Goal: Task Accomplishment & Management: Use online tool/utility

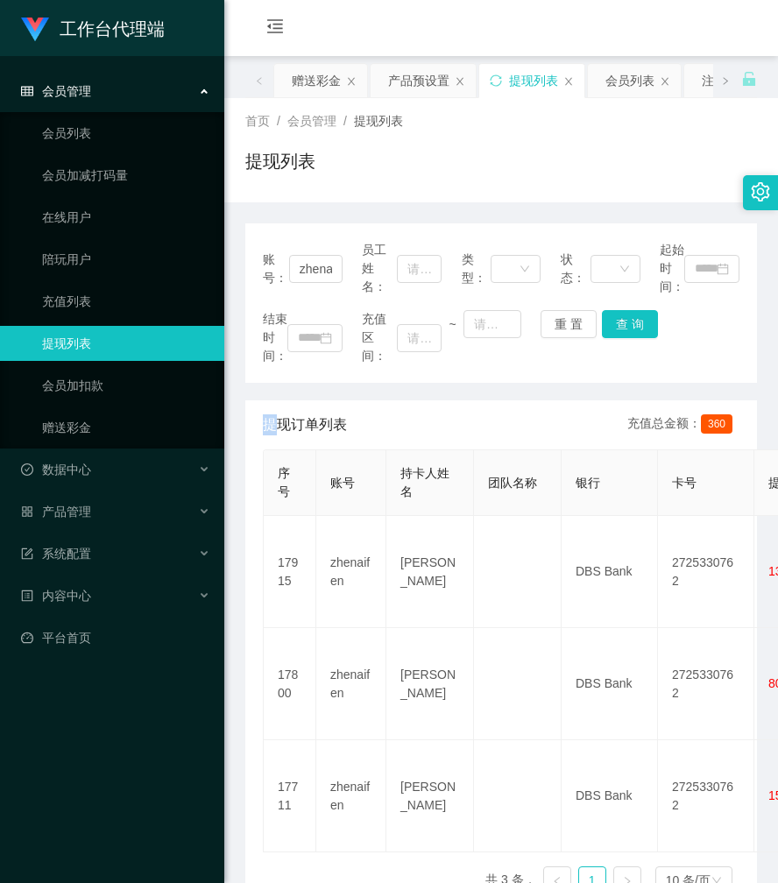
click at [320, 85] on div "赠送彩金" at bounding box center [316, 80] width 49 height 33
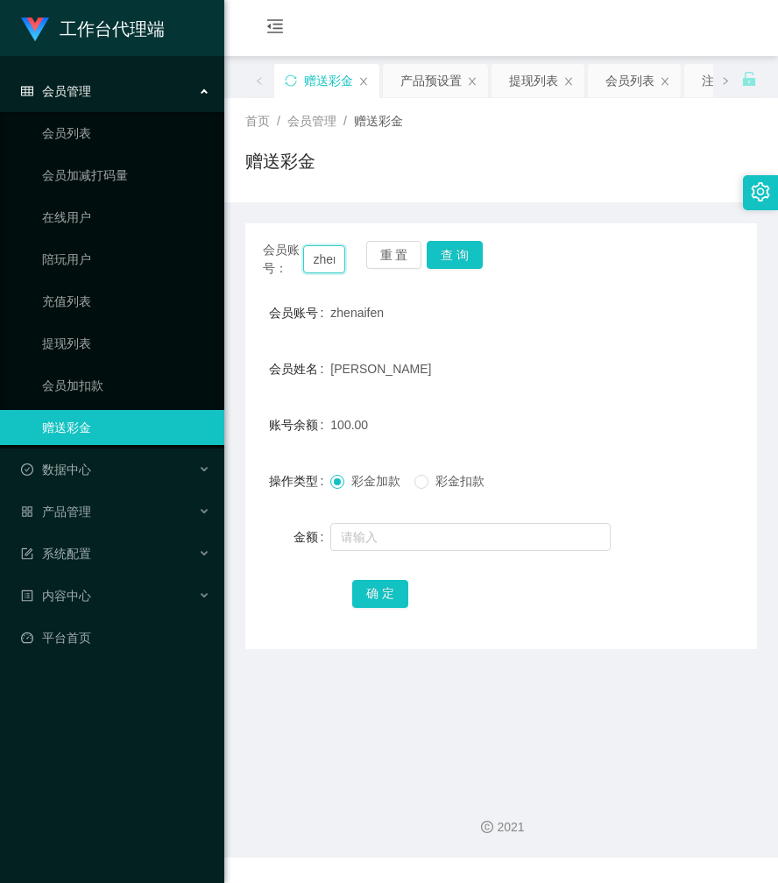
click at [316, 256] on input "zhenaifen" at bounding box center [324, 259] width 43 height 28
paste input "81752645"
type input "81752645"
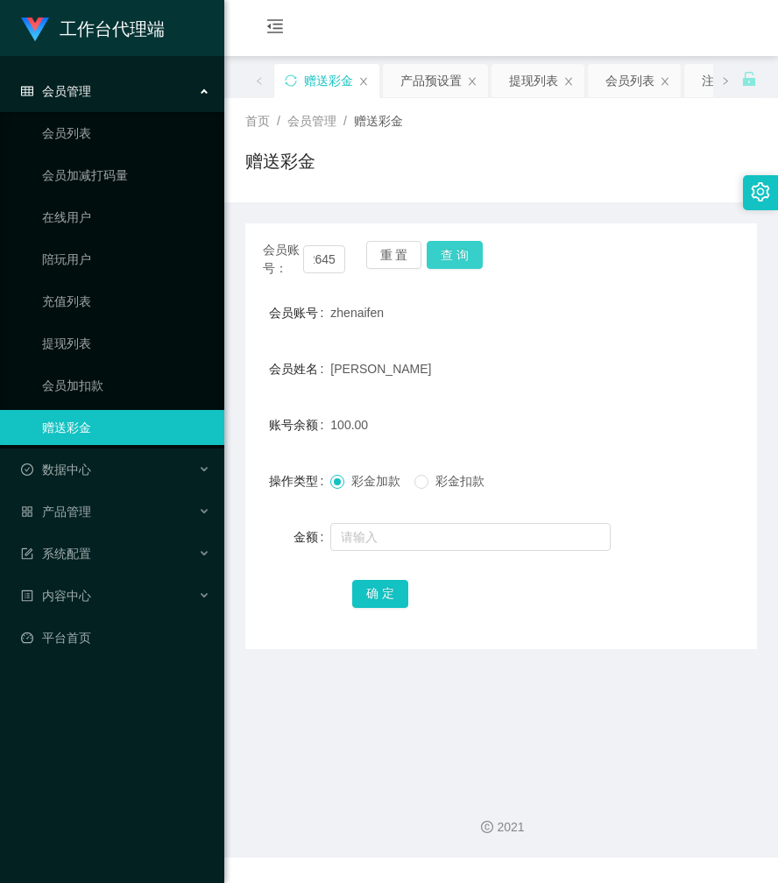
click at [450, 253] on button "查 询" at bounding box center [454, 255] width 56 height 28
click at [450, 253] on div "会员账号： 81752645 重 置 查 询" at bounding box center [500, 259] width 511 height 37
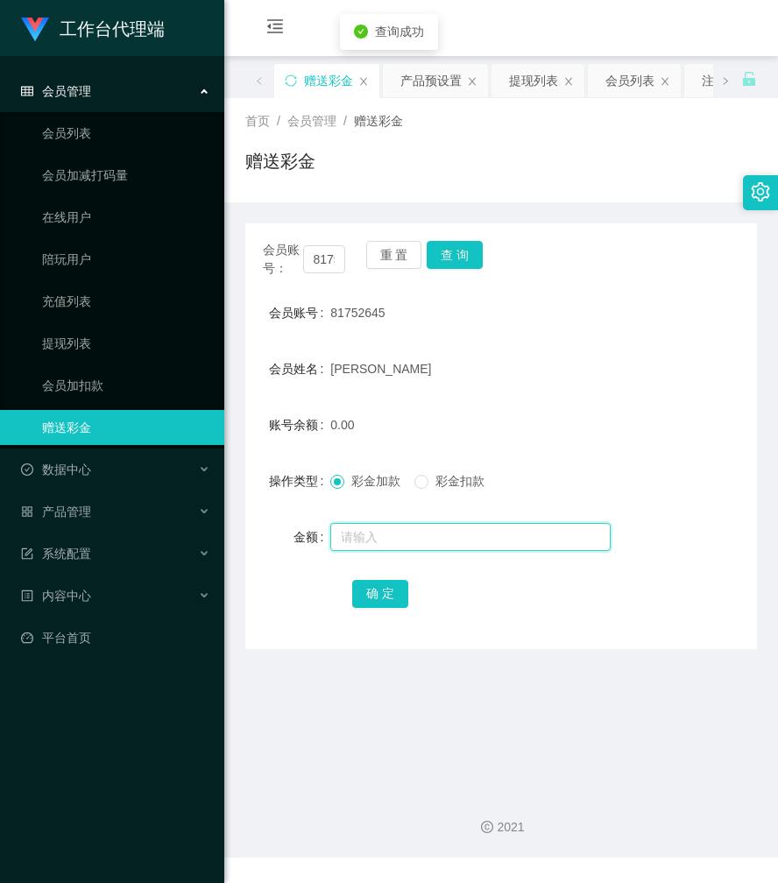
click at [373, 534] on input "text" at bounding box center [470, 537] width 280 height 28
type input "144"
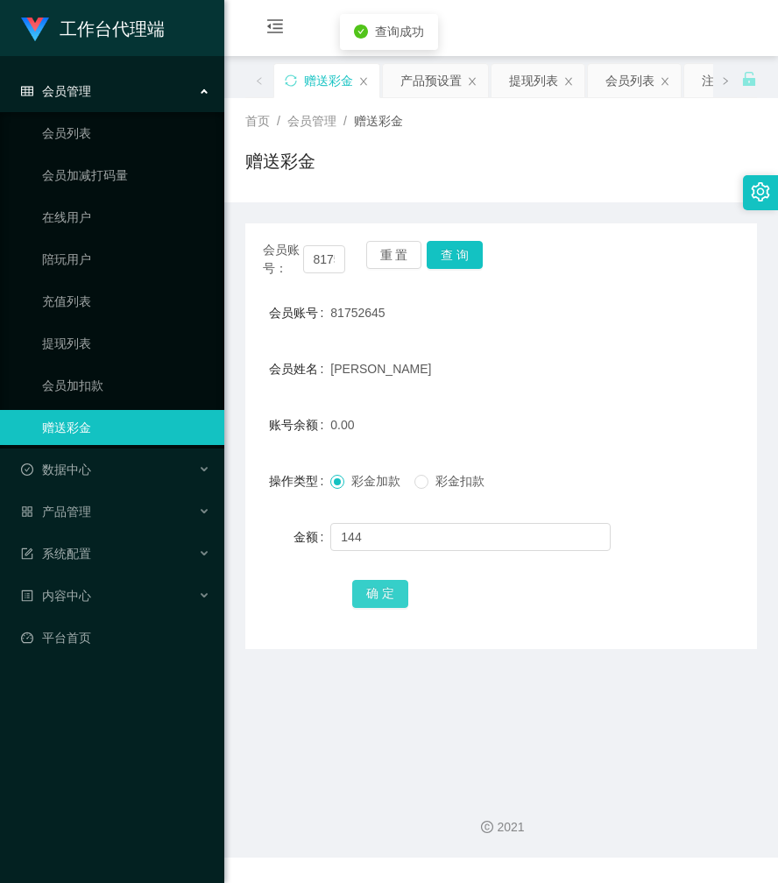
click at [371, 599] on button "确 定" at bounding box center [380, 594] width 56 height 28
drag, startPoint x: 326, startPoint y: 247, endPoint x: 326, endPoint y: 235, distance: 12.3
click at [326, 245] on input "81752645" at bounding box center [324, 259] width 43 height 28
click at [327, 257] on input "81752645" at bounding box center [324, 259] width 43 height 28
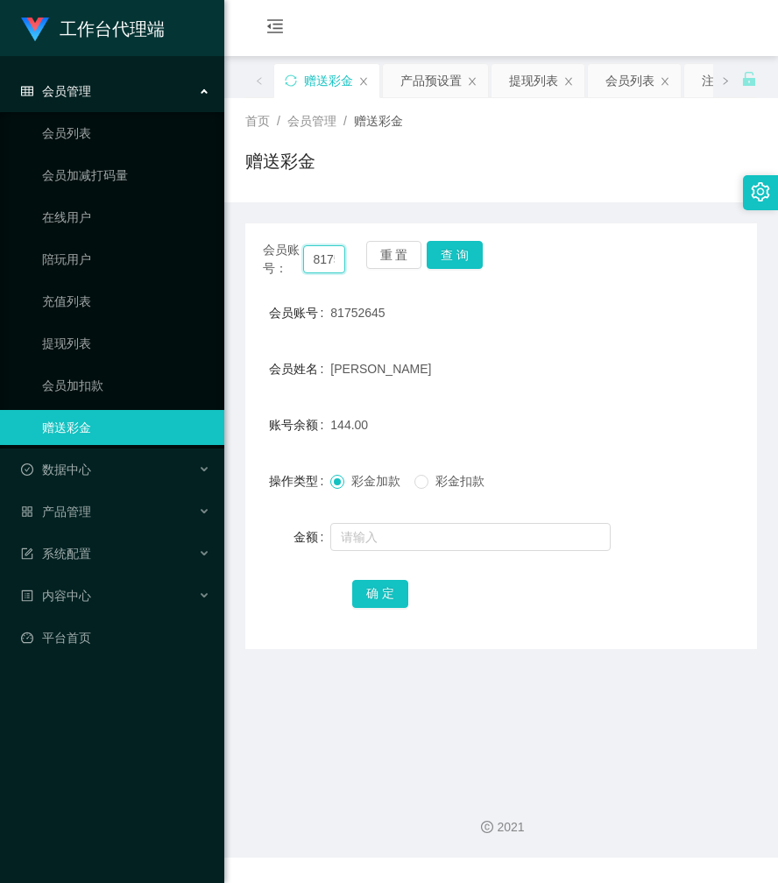
paste input "zhenaifen"
type input "zhenaifen"
click at [453, 259] on button "查 询" at bounding box center [454, 255] width 56 height 28
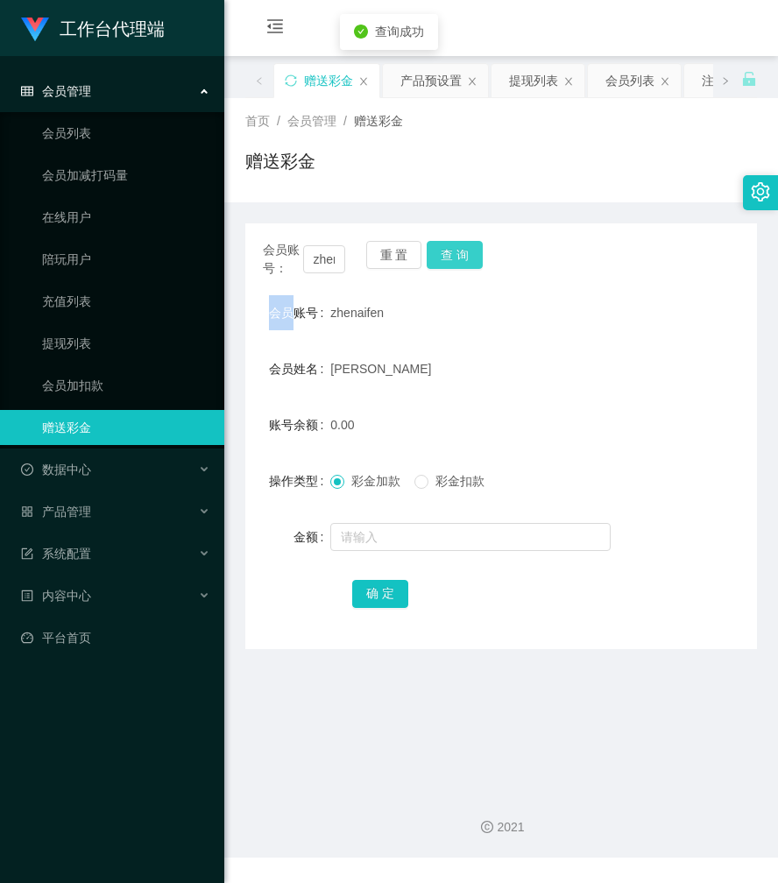
click at [453, 259] on div "会员账号： zhenaifen 重 置 查 询" at bounding box center [500, 259] width 511 height 37
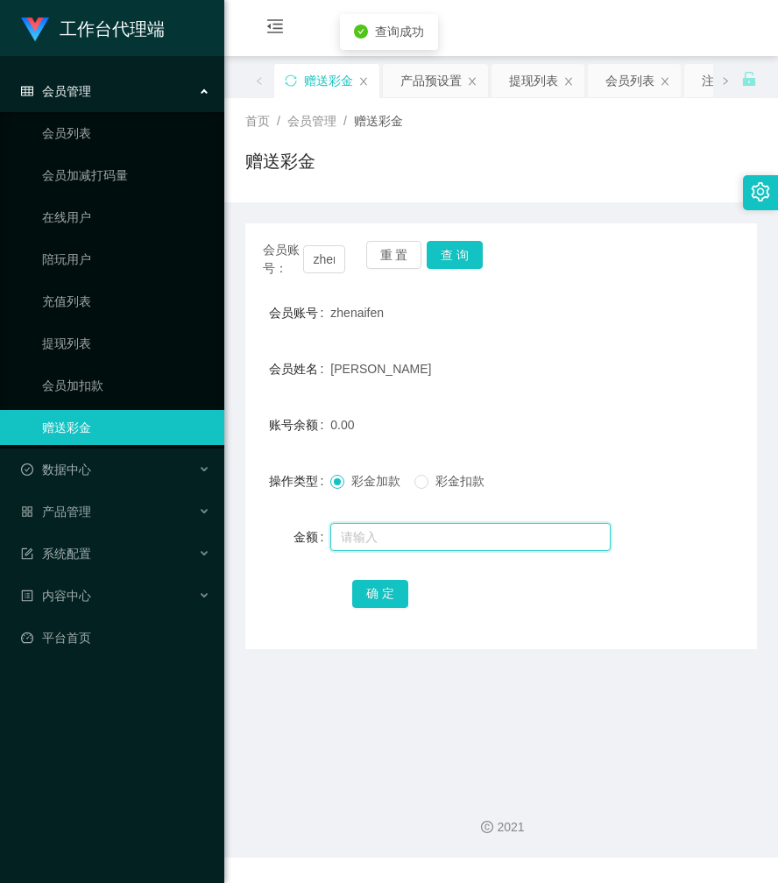
click at [368, 526] on input "text" at bounding box center [470, 537] width 280 height 28
type input "88"
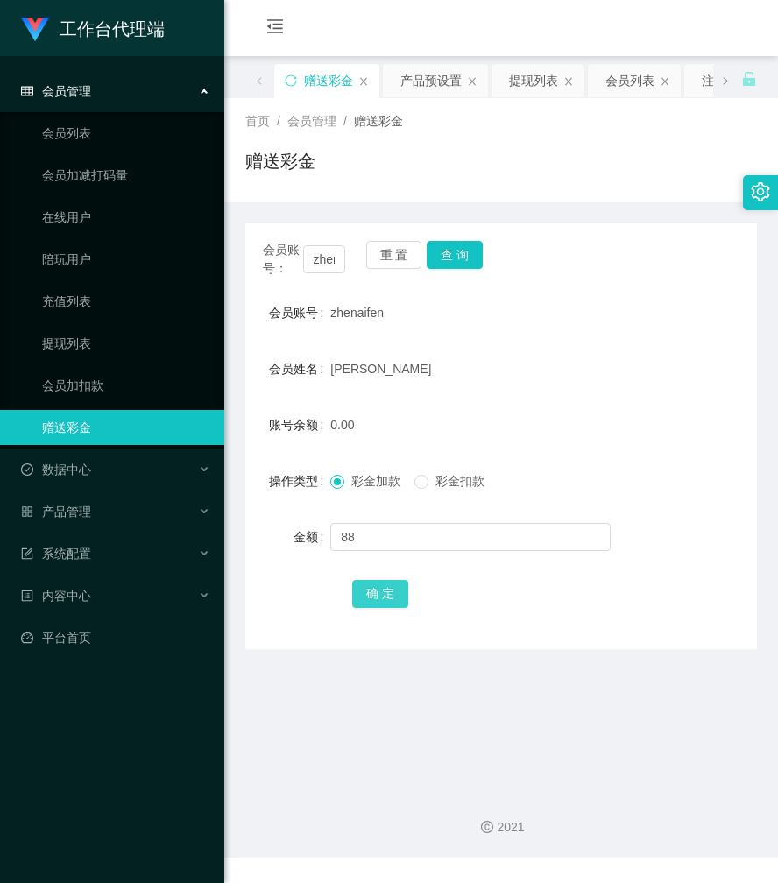
click at [372, 593] on button "确 定" at bounding box center [380, 594] width 56 height 28
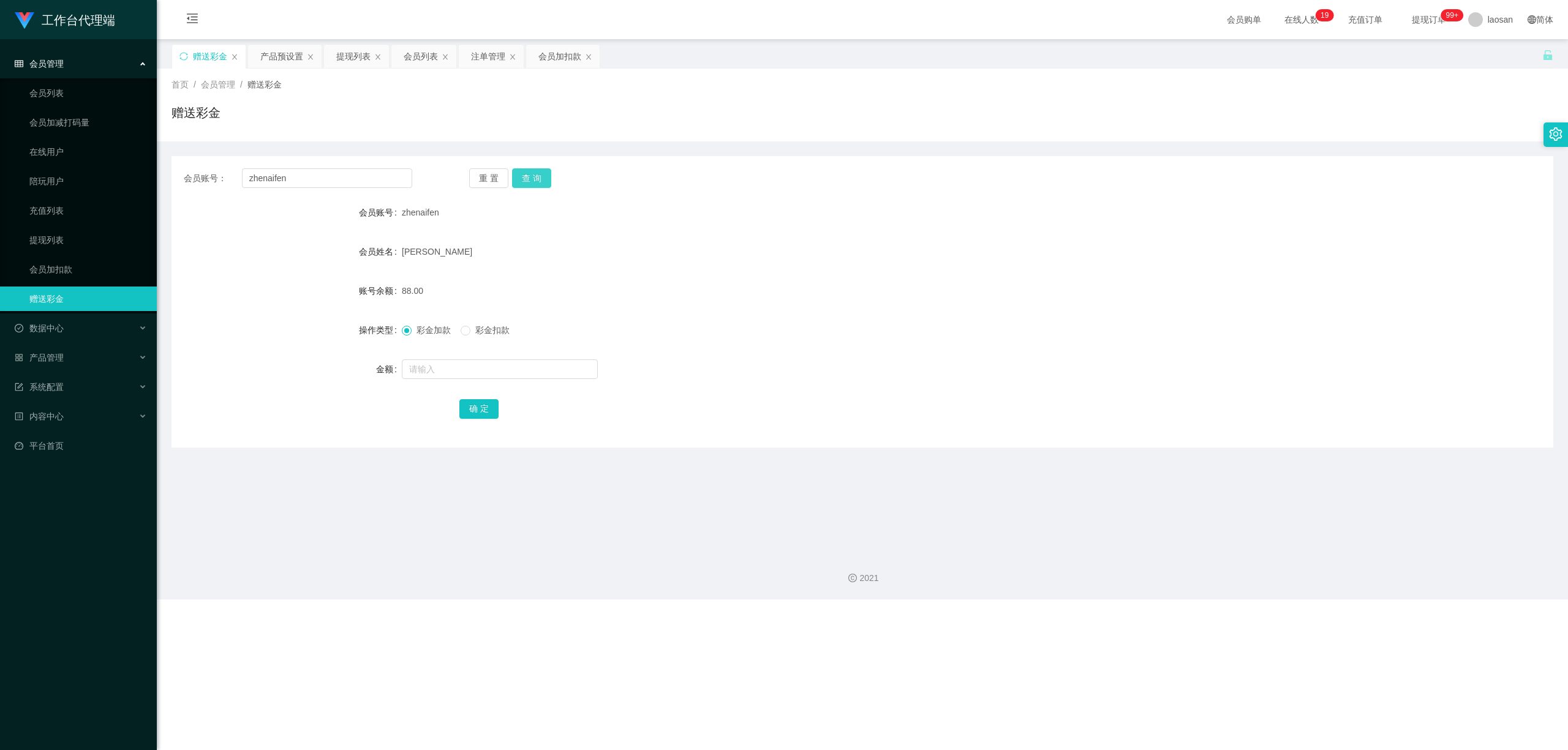
click at [539, 180] on button "查 询" at bounding box center [532, 178] width 39 height 20
click at [539, 180] on div "重 置 查 询" at bounding box center [583, 178] width 229 height 20
click at [361, 52] on div "提现列表" at bounding box center [353, 56] width 34 height 23
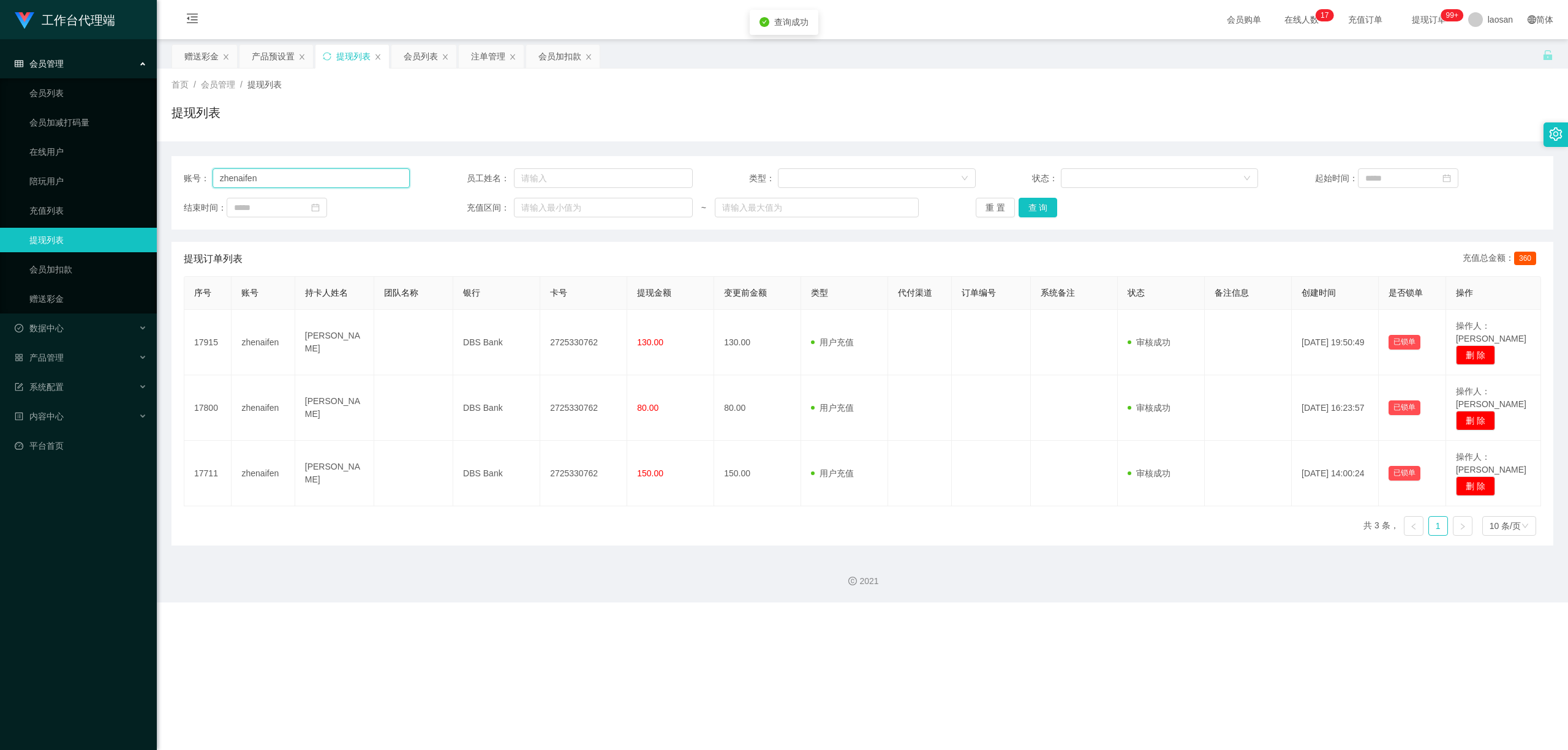
drag, startPoint x: 325, startPoint y: 175, endPoint x: 218, endPoint y: 170, distance: 107.1
click at [218, 170] on input "zhenaifen" at bounding box center [311, 178] width 198 height 20
click at [543, 208] on button "查 询" at bounding box center [1038, 208] width 39 height 20
click at [543, 208] on div "重 置 查 询" at bounding box center [1088, 208] width 226 height 20
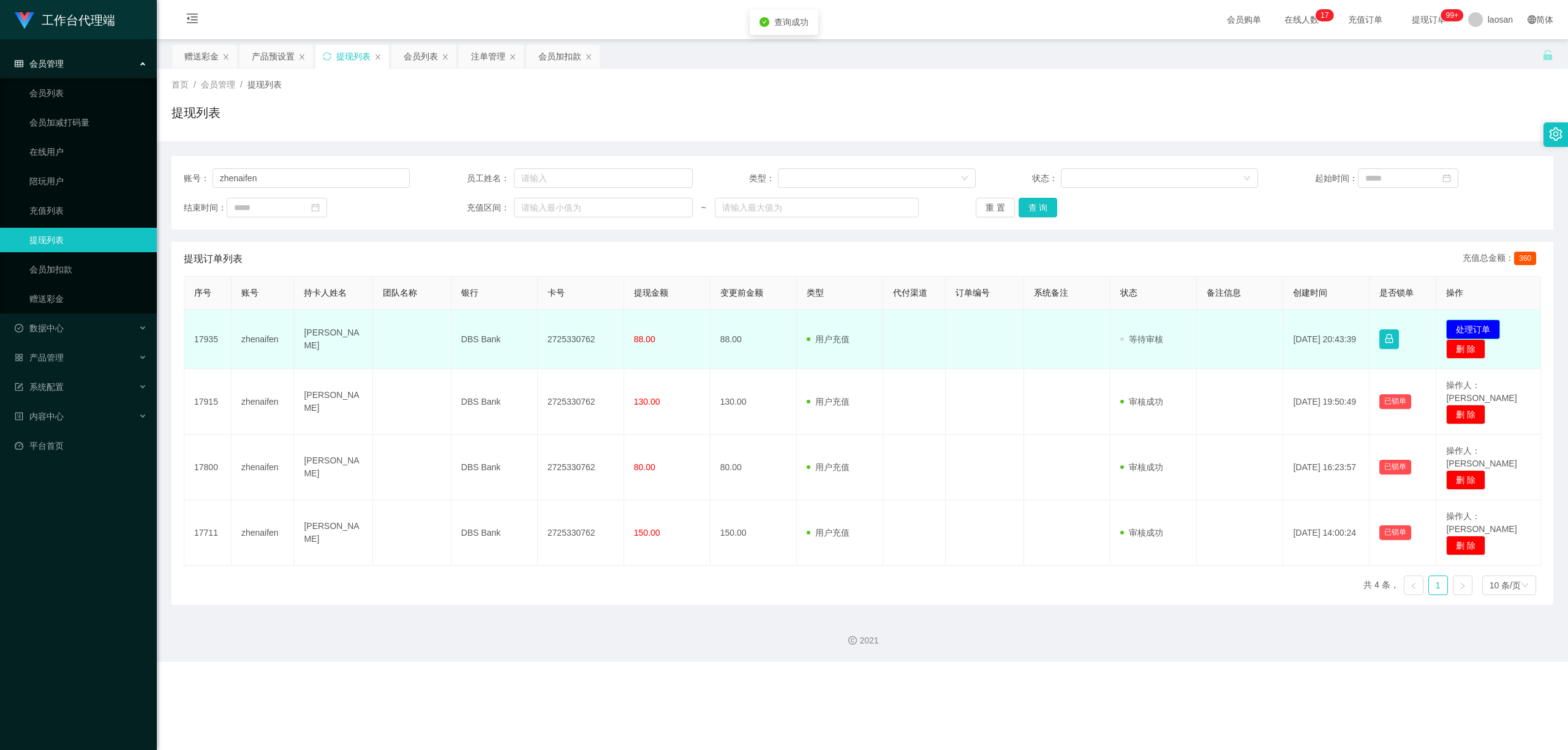
click at [543, 326] on button "处理订单" at bounding box center [1472, 329] width 54 height 20
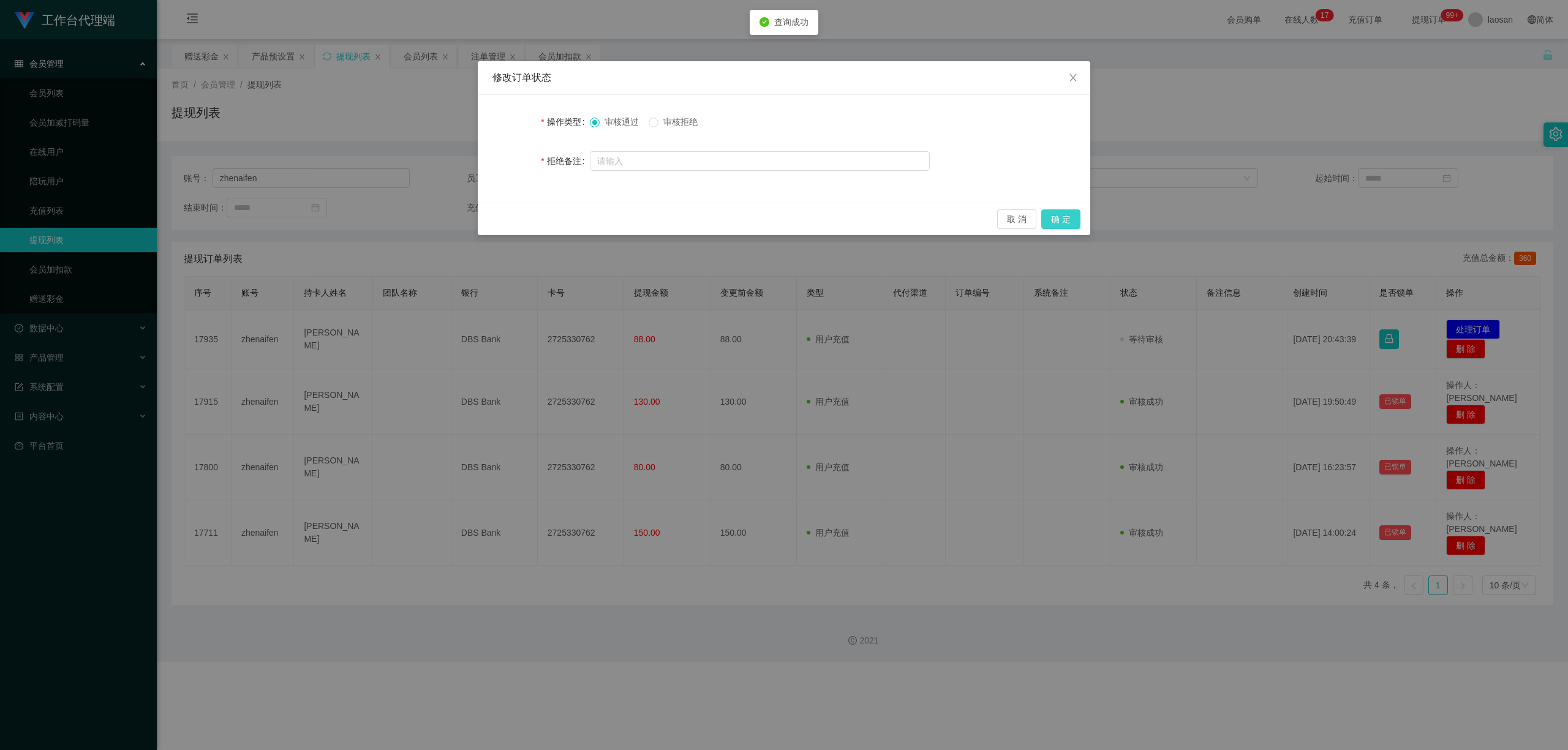
click at [543, 213] on button "确 定" at bounding box center [1061, 219] width 39 height 20
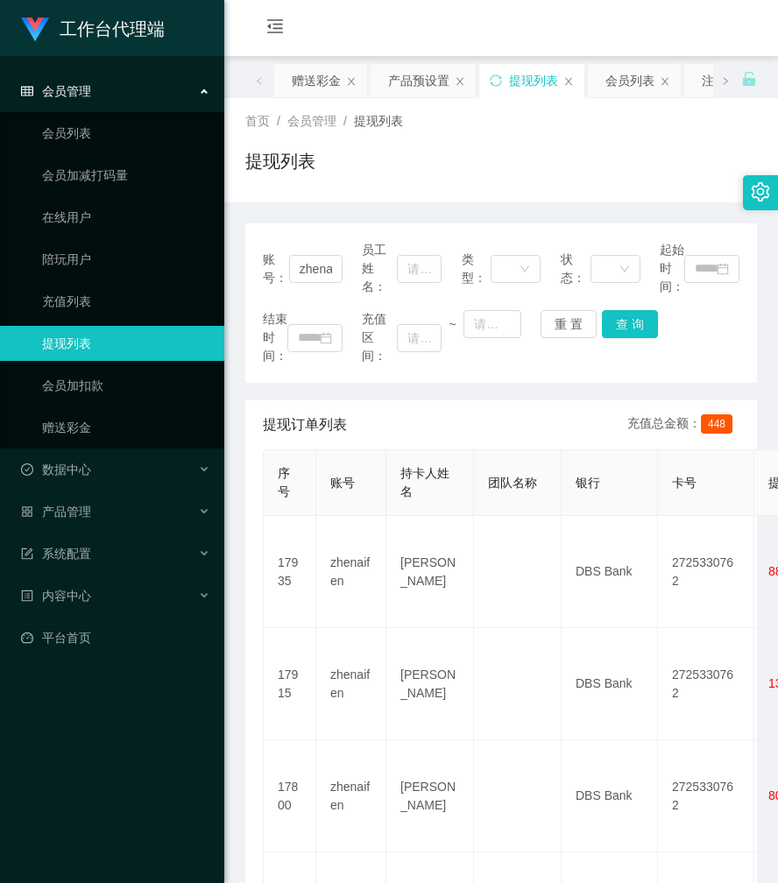
click at [540, 165] on div "提现列表" at bounding box center [500, 168] width 511 height 40
click at [313, 82] on div "赠送彩金" at bounding box center [316, 80] width 49 height 33
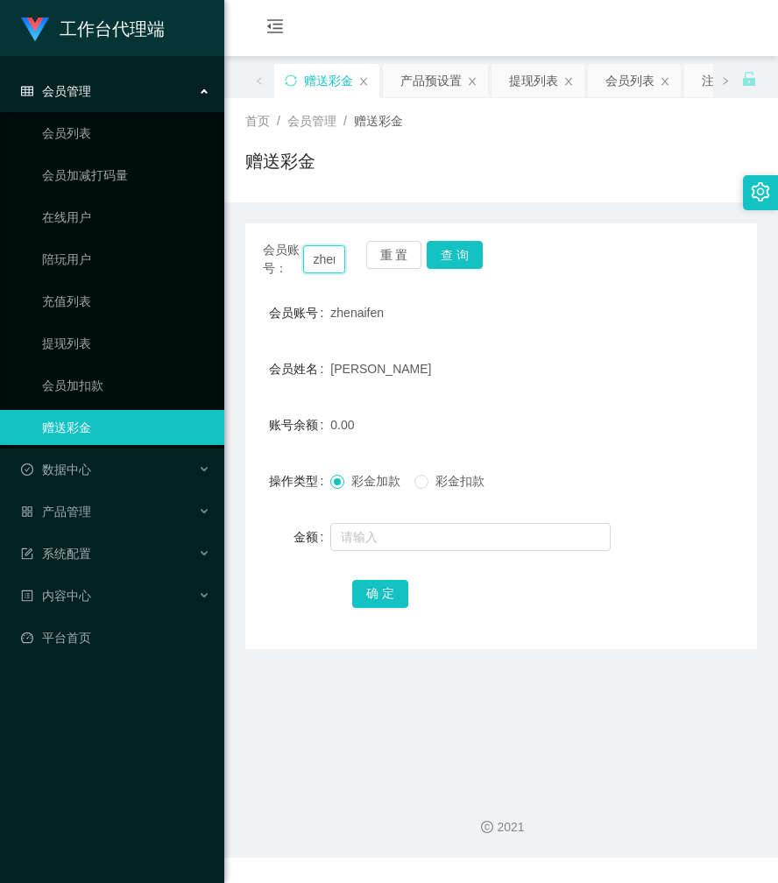
click at [320, 253] on input "zhenaifen" at bounding box center [324, 259] width 43 height 28
paste input "Wz123"
type input "Wz123"
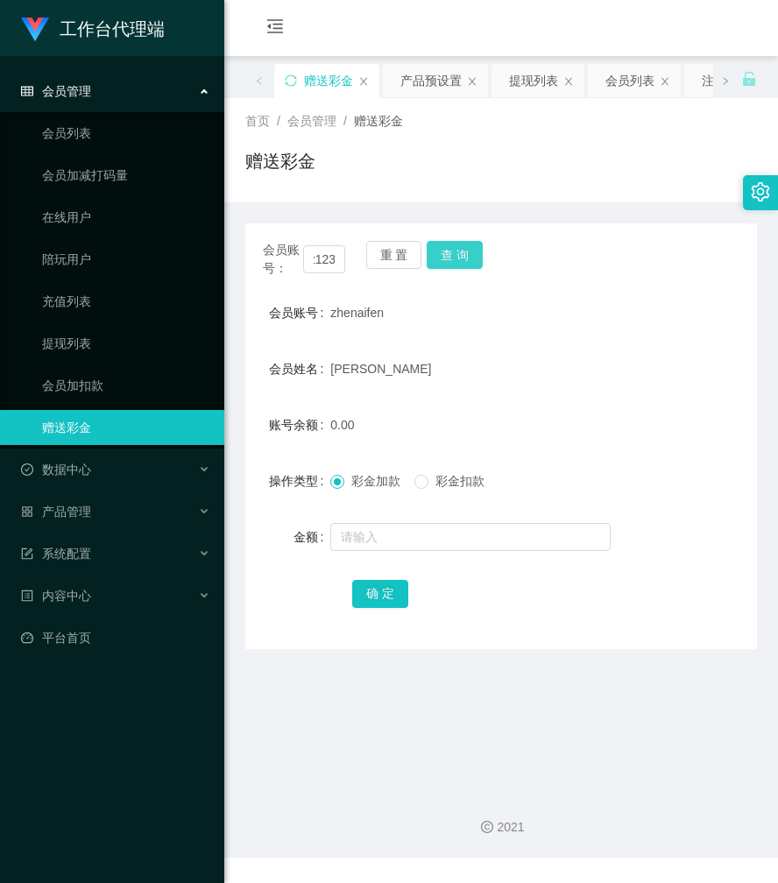
click at [443, 257] on button "查 询" at bounding box center [454, 255] width 56 height 28
click at [443, 257] on div "会员账号： Wz123 重 置 查 询" at bounding box center [500, 259] width 511 height 37
click at [376, 593] on button "确 定" at bounding box center [380, 594] width 56 height 28
click at [362, 520] on div at bounding box center [479, 536] width 299 height 35
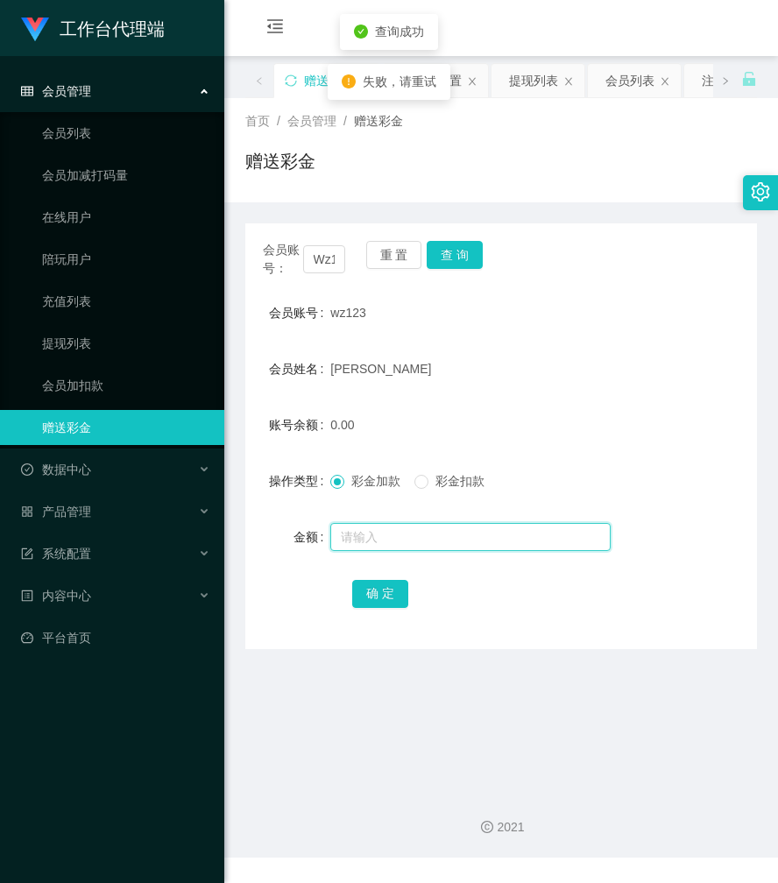
click at [356, 538] on input "text" at bounding box center [470, 537] width 280 height 28
type input "100"
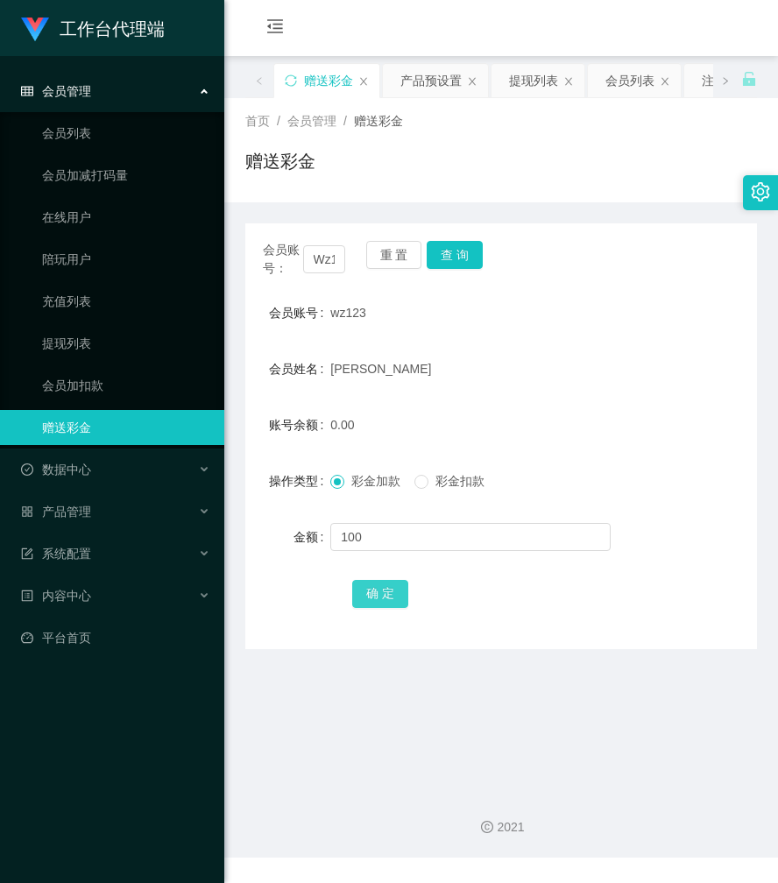
click at [368, 586] on button "确 定" at bounding box center [380, 594] width 56 height 28
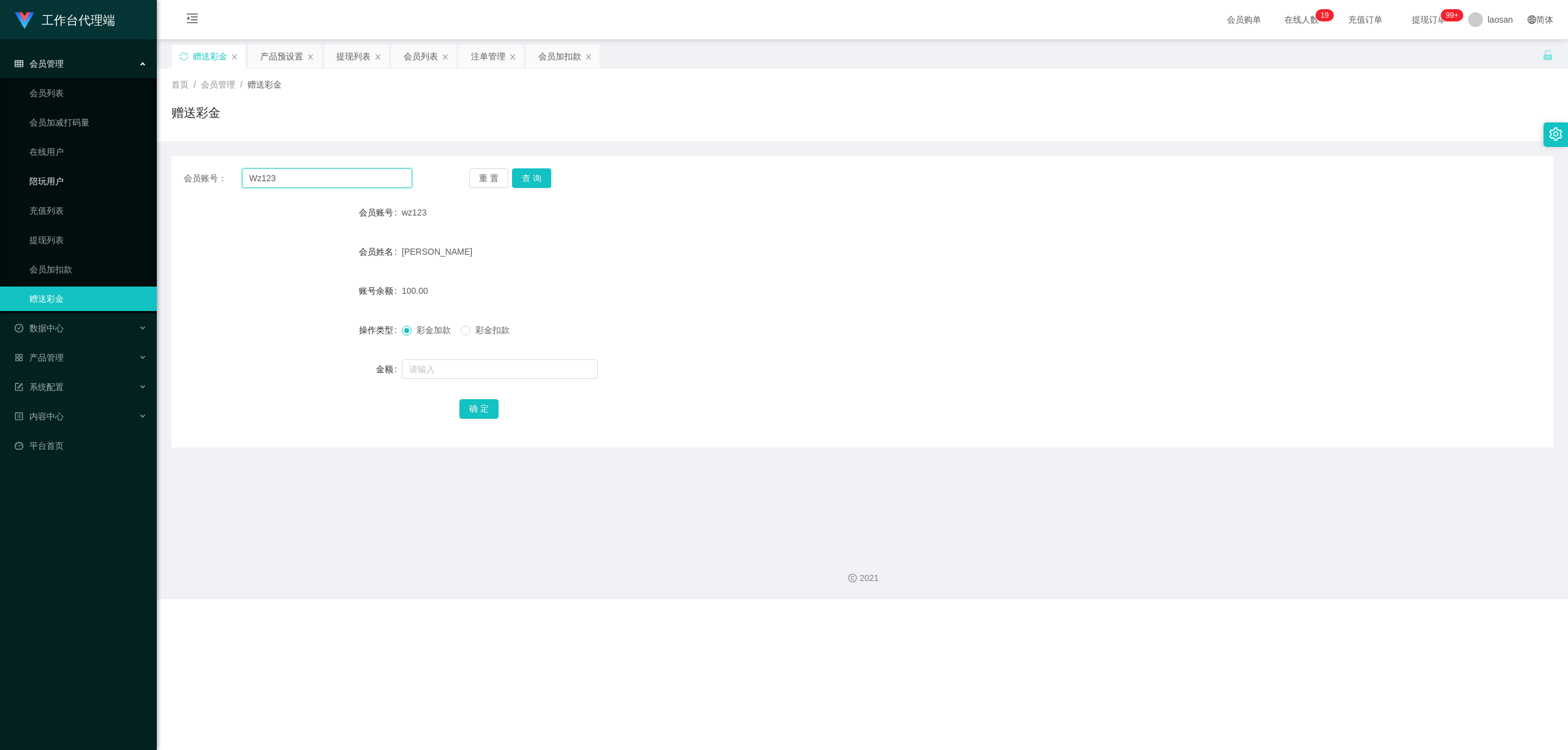
drag, startPoint x: 292, startPoint y: 178, endPoint x: 97, endPoint y: 178, distance: 195.0
click at [97, 178] on section "工作台代理端 会员管理 会员列表 会员加减打码量 在线用户 陪玩用户 充值列表 提现列表 会员加扣款 赠送彩金 数据中心 员工统计 团队统计 产品管理 注单管…" at bounding box center [784, 299] width 1568 height 599
paste input "81752645"
type input "81752645"
click at [542, 177] on button "查 询" at bounding box center [532, 178] width 39 height 20
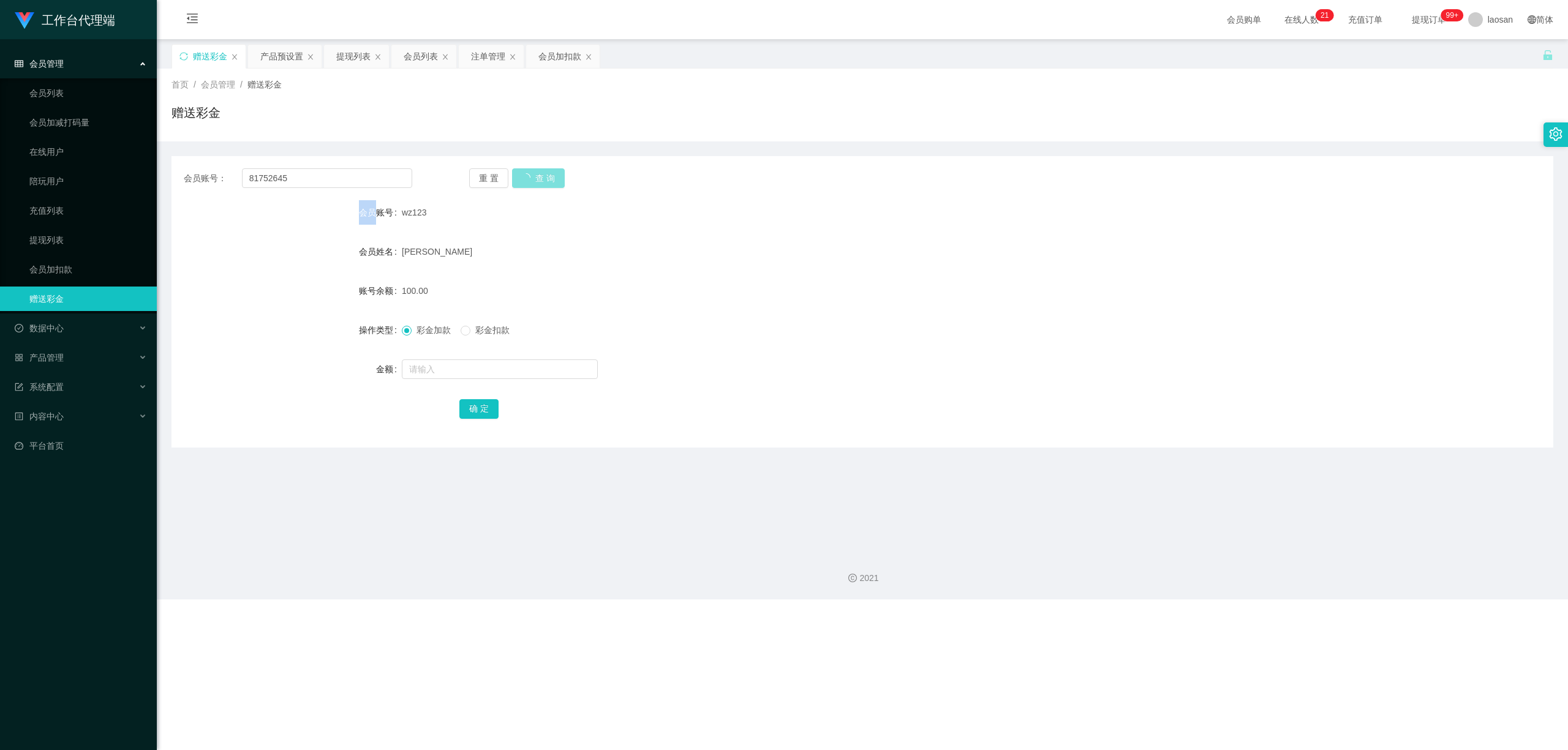
click at [542, 177] on div "重 置 查 询" at bounding box center [583, 178] width 229 height 20
click at [542, 177] on button "查 询" at bounding box center [538, 178] width 52 height 20
click at [542, 177] on button "查 询" at bounding box center [532, 178] width 39 height 20
click at [354, 62] on div "提现列表" at bounding box center [353, 56] width 34 height 23
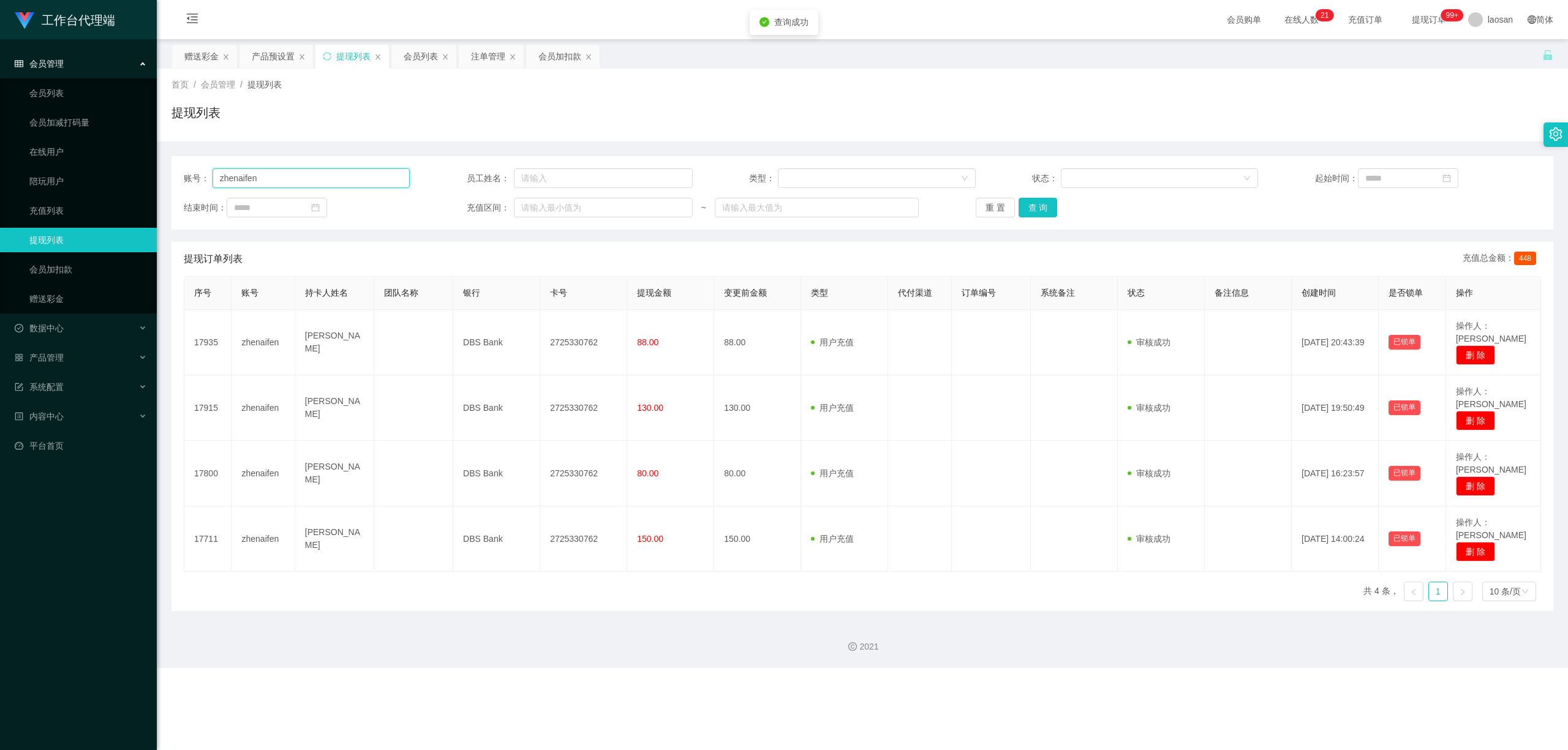
drag, startPoint x: 243, startPoint y: 180, endPoint x: 180, endPoint y: 181, distance: 63.0
click at [176, 184] on div "账号： zhenaifen 员工姓名： 类型： 状态： 起始时间： 结束时间： 充值区间： ~ 重 置 查 询" at bounding box center [862, 192] width 1381 height 73
paste input "81752645"
type input "81752645"
click at [543, 201] on button "查 询" at bounding box center [1038, 208] width 39 height 20
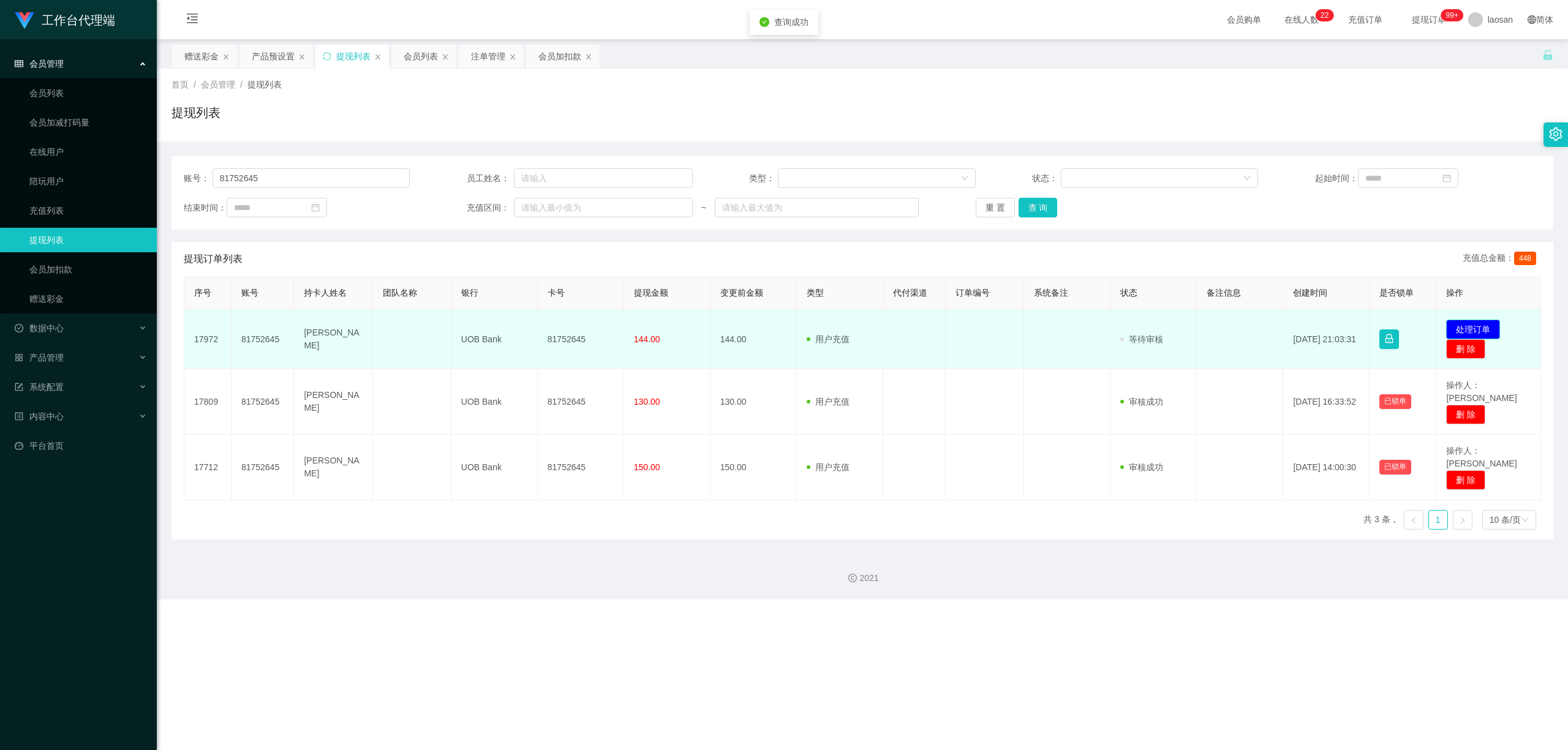
click at [543, 327] on button "处理订单" at bounding box center [1472, 329] width 54 height 20
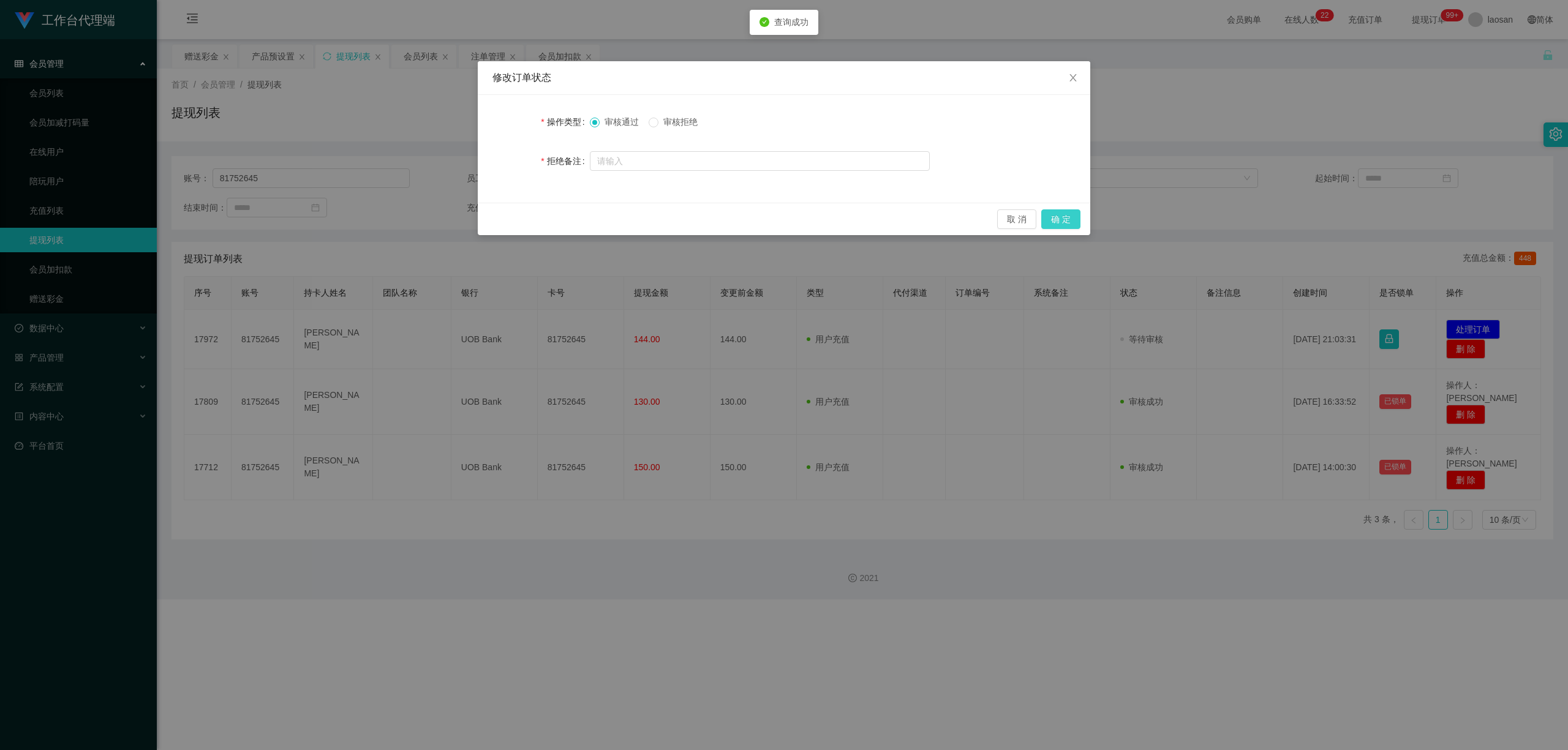
click at [543, 217] on button "确 定" at bounding box center [1061, 219] width 39 height 20
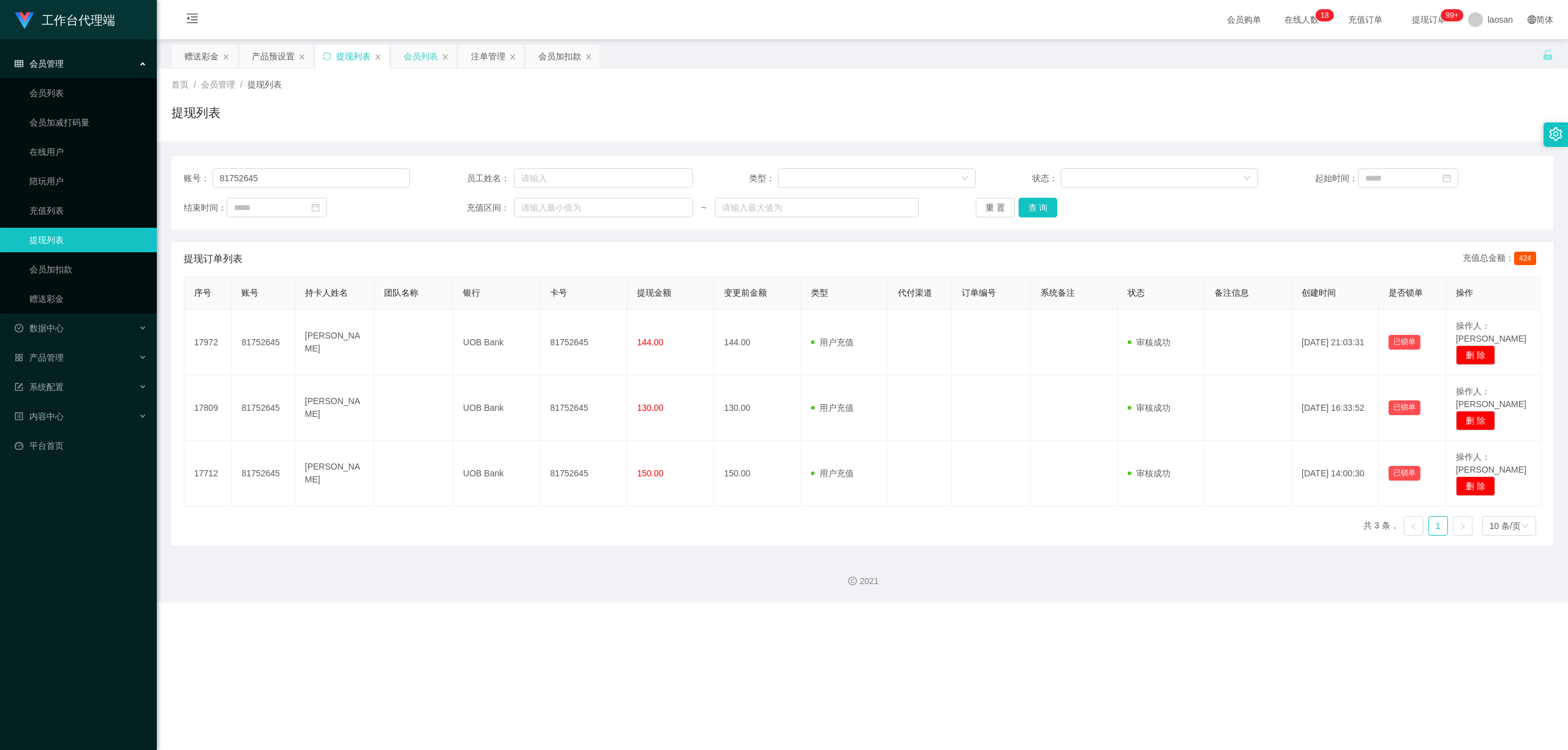
click at [419, 52] on div "会员列表" at bounding box center [420, 56] width 34 height 23
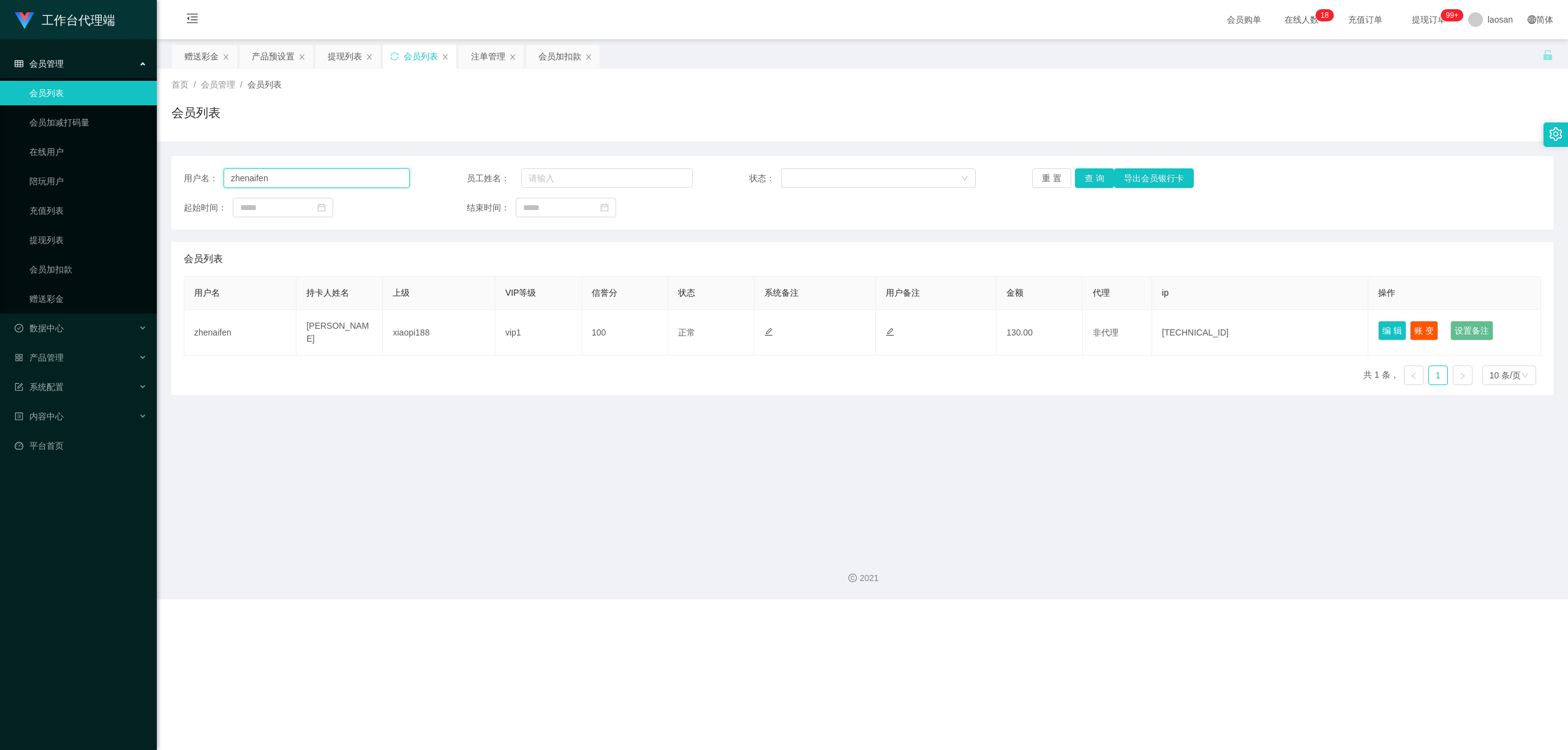
drag, startPoint x: 280, startPoint y: 180, endPoint x: 199, endPoint y: 176, distance: 81.1
click at [199, 176] on div "用户名： zhenaifen" at bounding box center [297, 178] width 226 height 20
paste input "Wz123"
type input "Wz123"
click at [543, 176] on button "查 询" at bounding box center [1095, 178] width 39 height 20
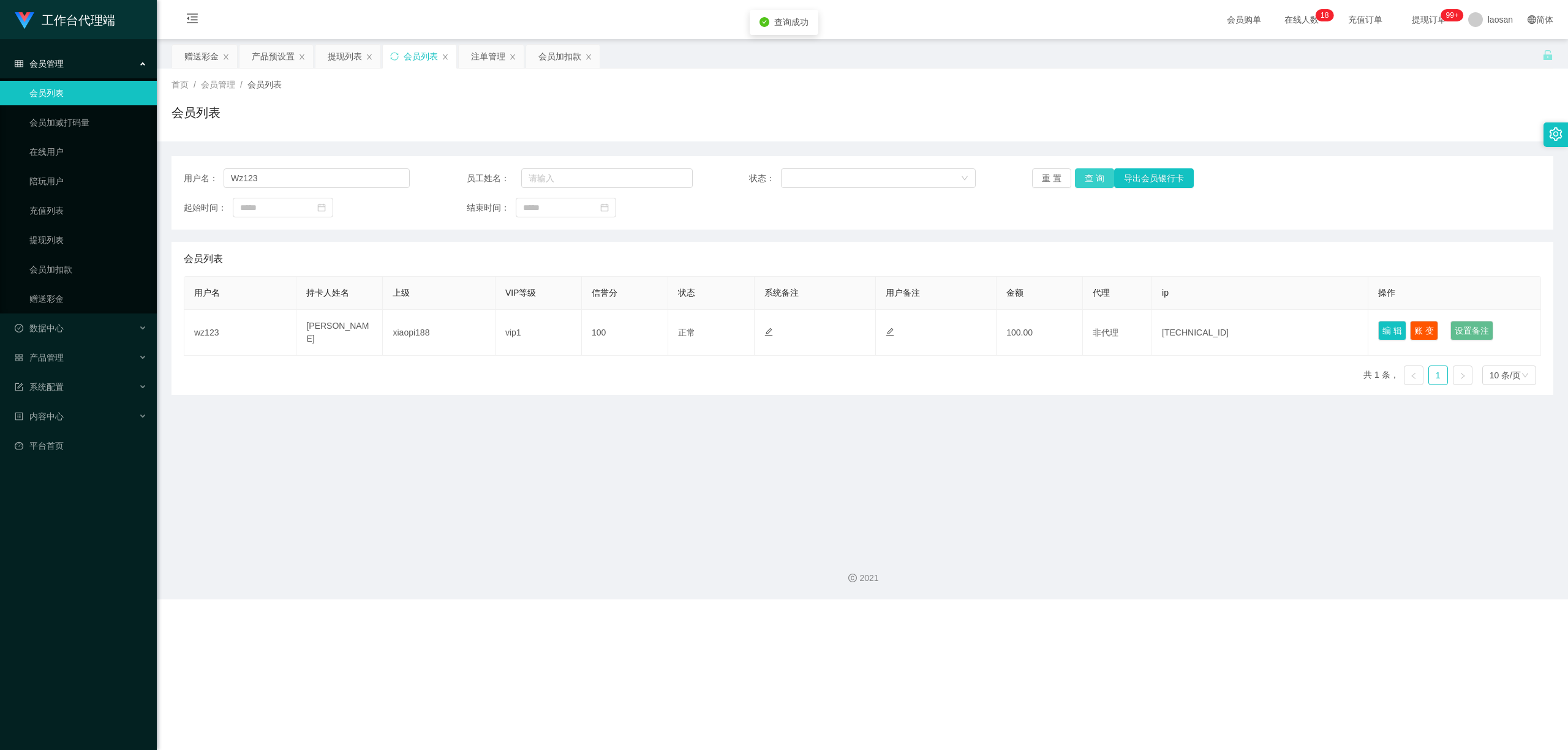
click at [543, 176] on button "查 询" at bounding box center [1095, 178] width 39 height 20
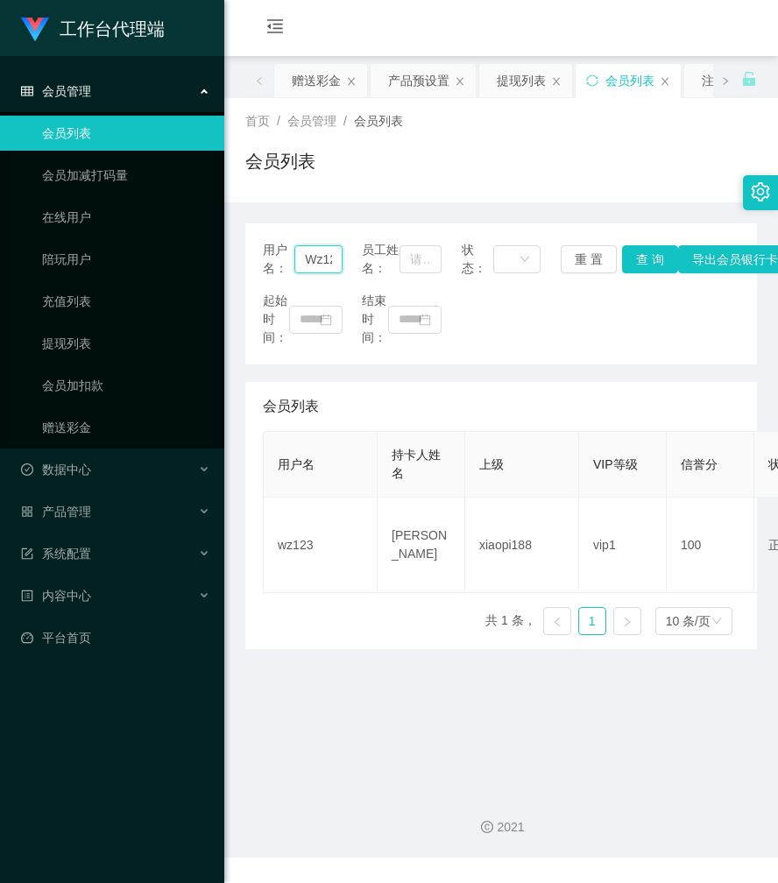
click at [320, 263] on input "Wz123" at bounding box center [317, 259] width 47 height 28
click at [330, 81] on div "赠送彩金" at bounding box center [316, 80] width 49 height 33
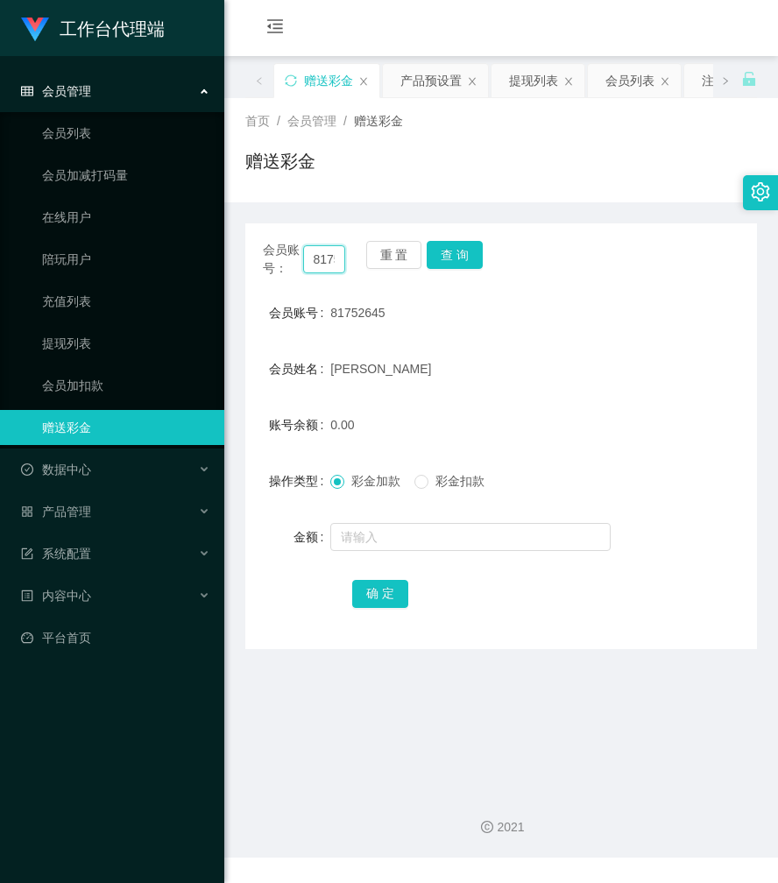
click at [327, 261] on input "81752645" at bounding box center [324, 259] width 43 height 28
paste input "Wz123"
type input "Wz123"
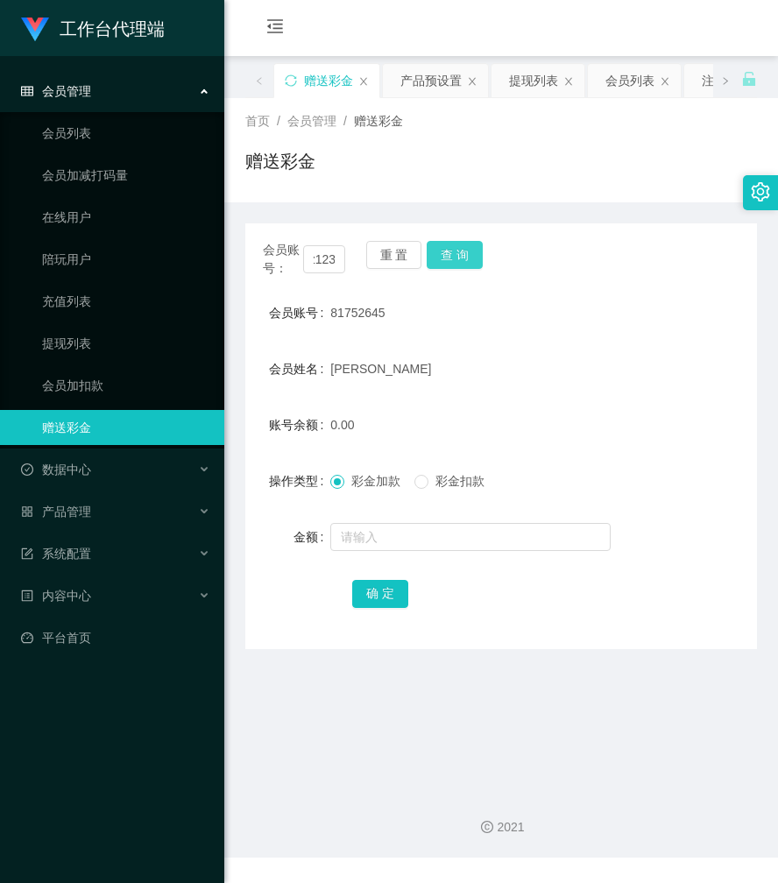
click at [453, 247] on button "查 询" at bounding box center [454, 255] width 56 height 28
click at [453, 247] on button "查 询" at bounding box center [463, 255] width 75 height 28
click at [456, 247] on button "查 询" at bounding box center [454, 255] width 56 height 28
click at [456, 247] on button "查 询" at bounding box center [463, 255] width 75 height 28
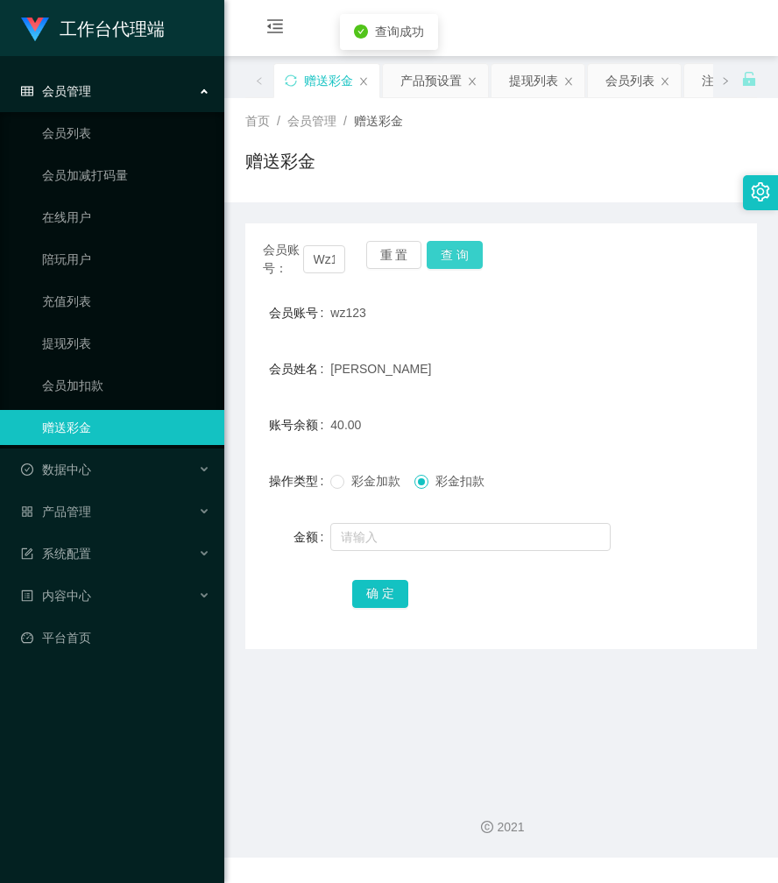
click at [456, 247] on button "查 询" at bounding box center [454, 255] width 56 height 28
click at [452, 254] on button "查 询" at bounding box center [454, 255] width 56 height 28
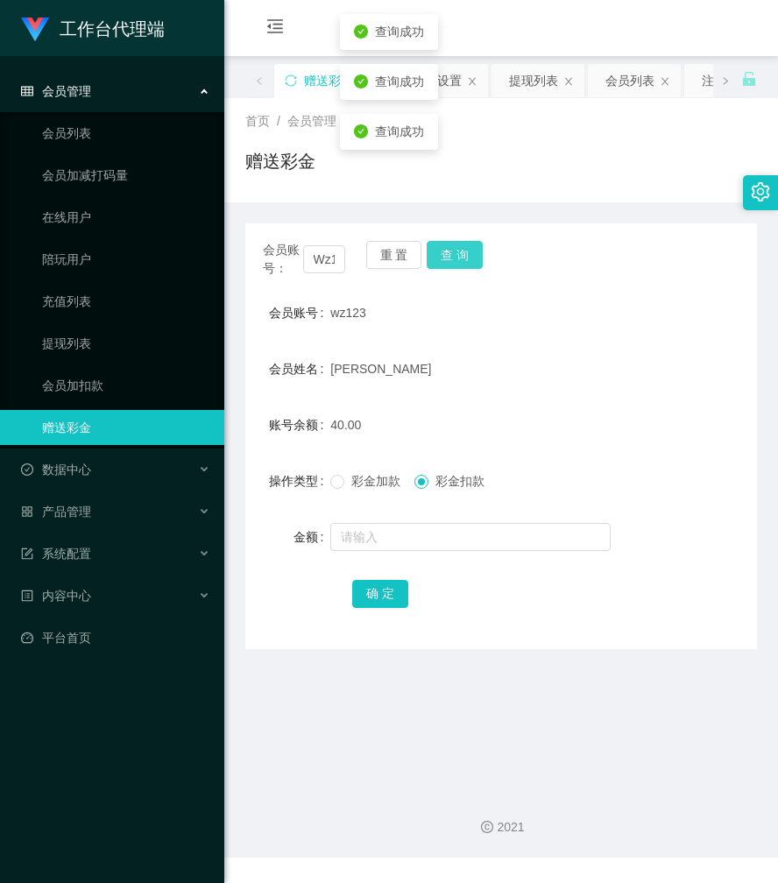
click at [452, 254] on button "查 询" at bounding box center [454, 255] width 56 height 28
click at [448, 256] on button "查 询" at bounding box center [454, 255] width 56 height 28
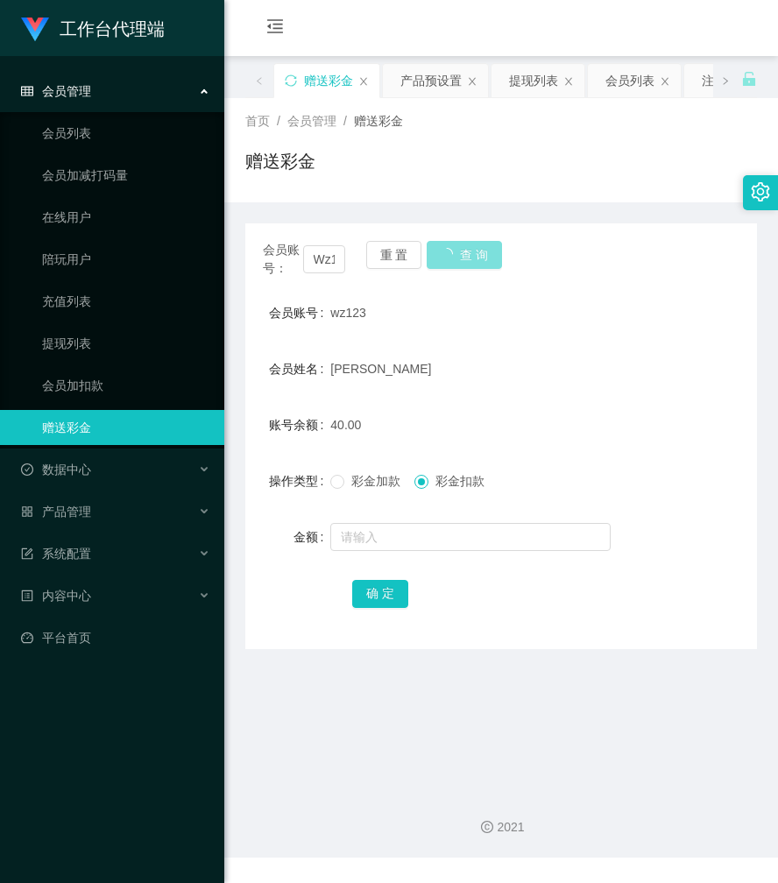
click at [448, 256] on button "查 询" at bounding box center [463, 255] width 75 height 28
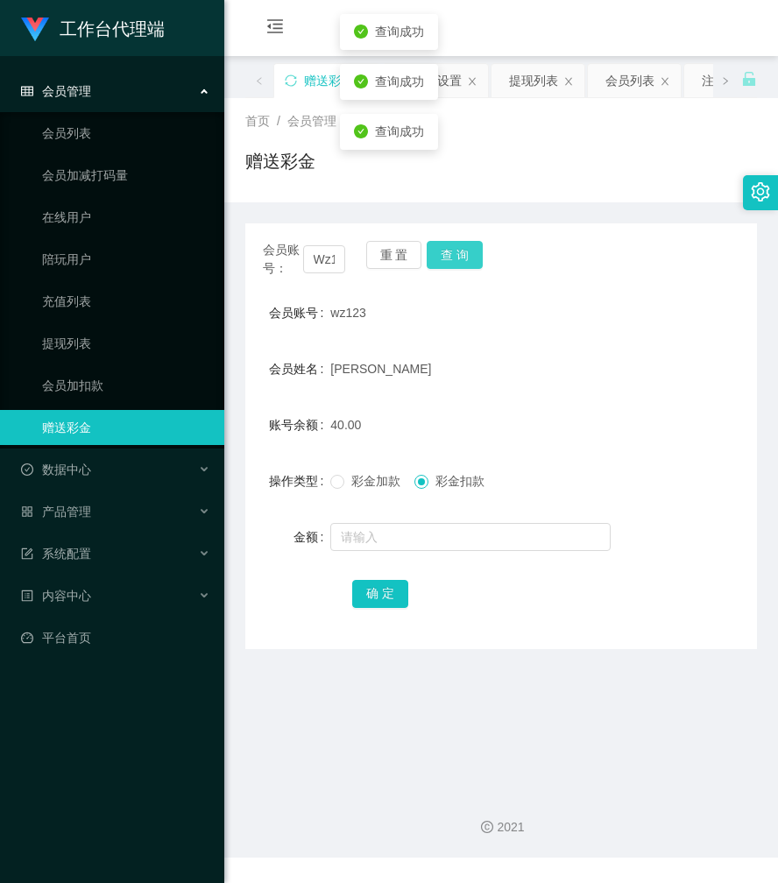
click at [448, 256] on button "查 询" at bounding box center [454, 255] width 56 height 28
click at [460, 259] on button "查 询" at bounding box center [454, 255] width 56 height 28
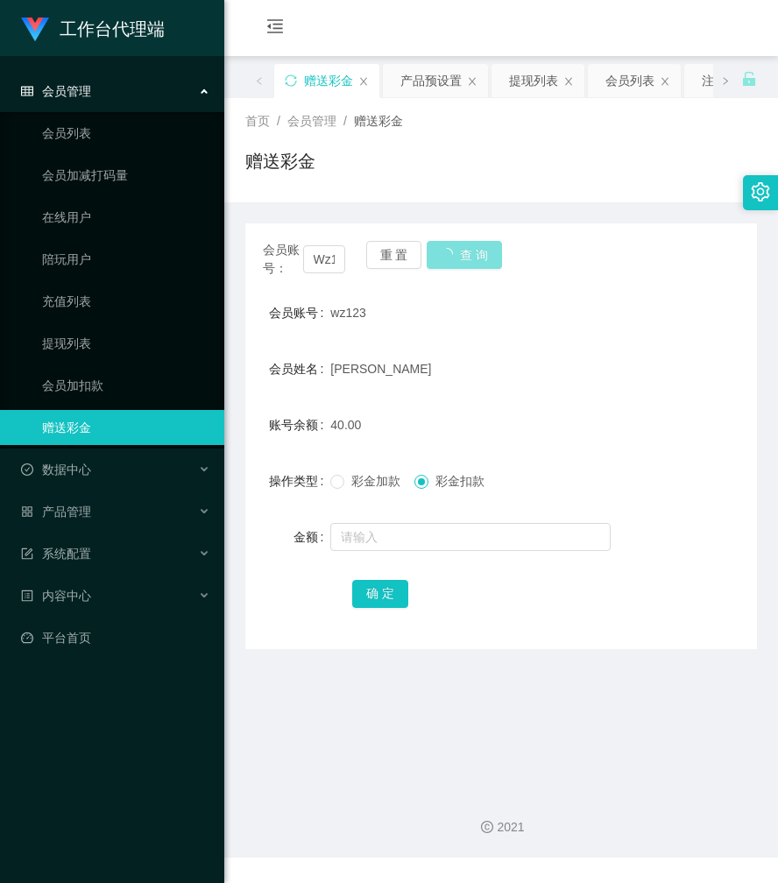
click at [460, 259] on button "查 询" at bounding box center [463, 255] width 75 height 28
click at [460, 259] on button "查 询" at bounding box center [454, 255] width 56 height 28
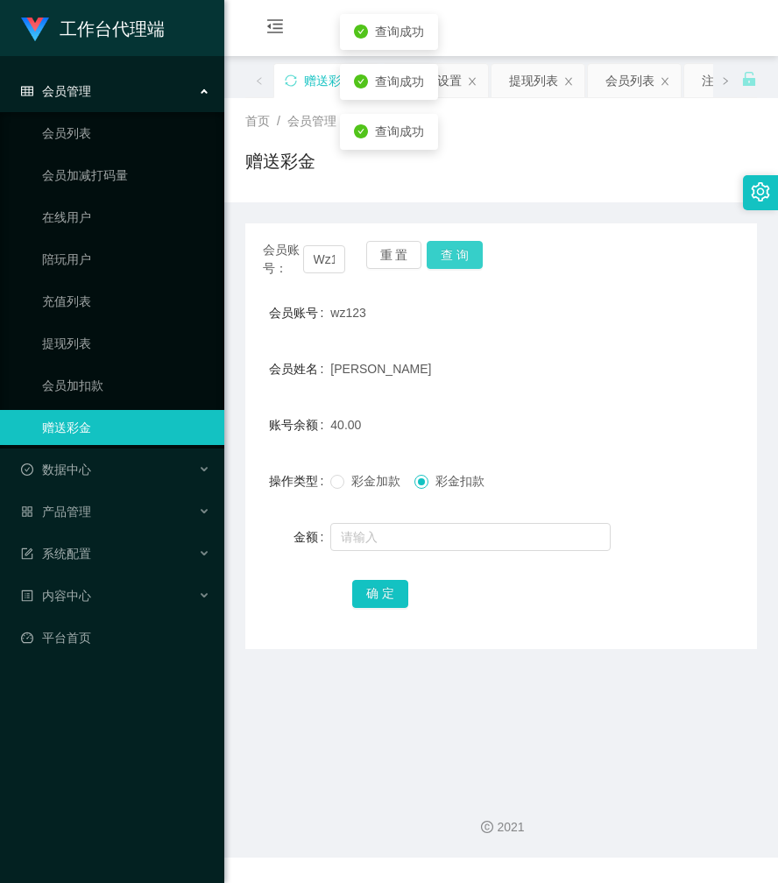
click at [460, 259] on button "查 询" at bounding box center [454, 255] width 56 height 28
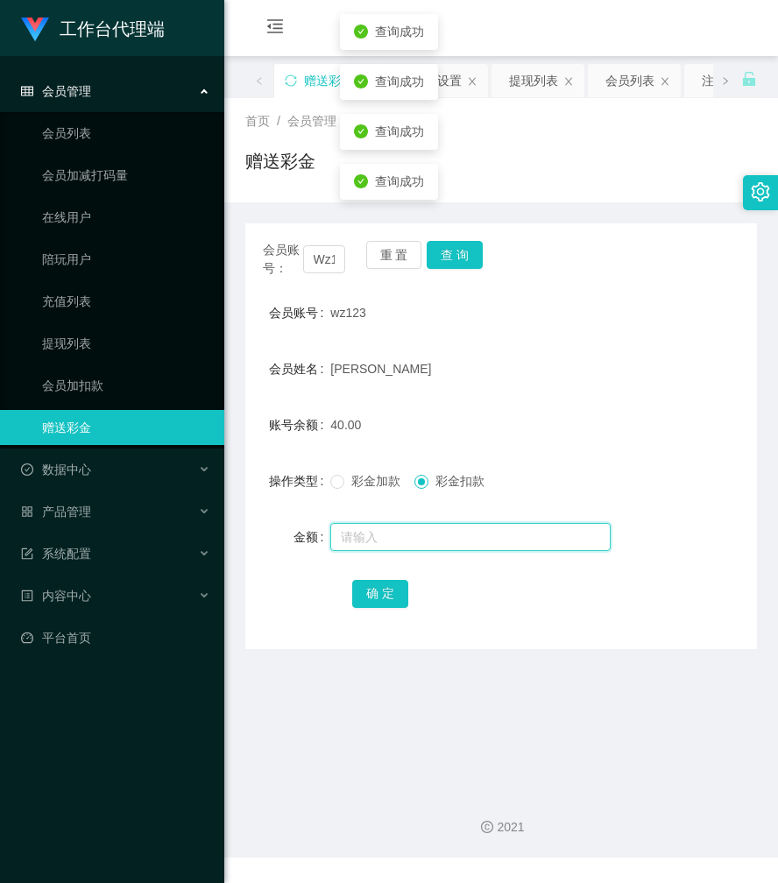
click at [392, 541] on input "text" at bounding box center [470, 537] width 280 height 28
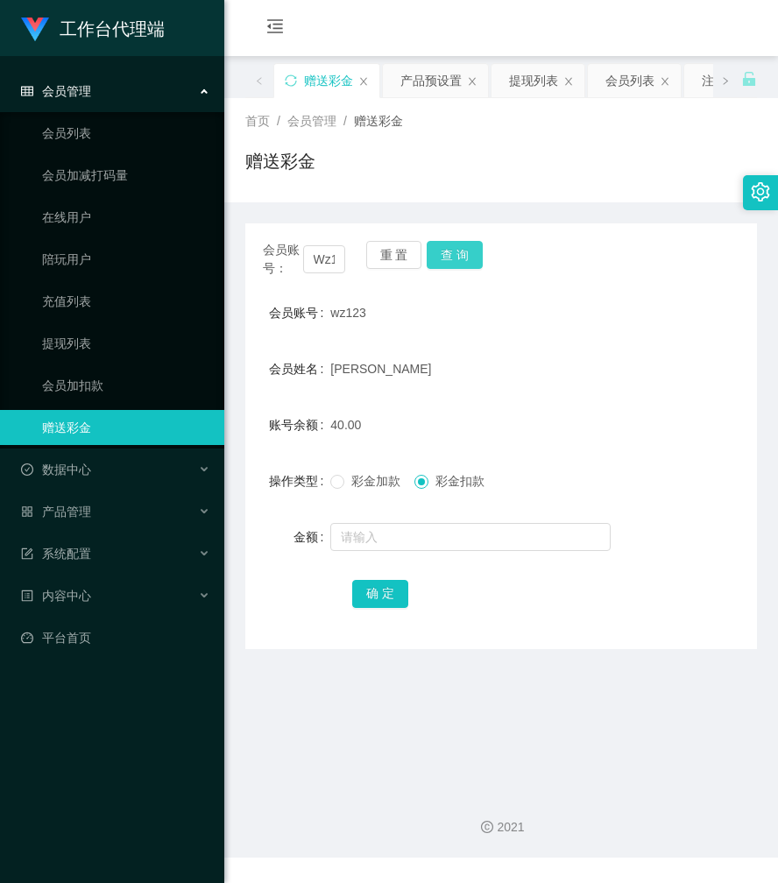
click at [450, 257] on button "查 询" at bounding box center [454, 255] width 56 height 28
click at [450, 257] on button "查 询" at bounding box center [463, 255] width 75 height 28
drag, startPoint x: 450, startPoint y: 257, endPoint x: 455, endPoint y: 240, distance: 18.3
click at [452, 257] on div "会员账号： Wz123 重 置 查 询" at bounding box center [500, 259] width 511 height 37
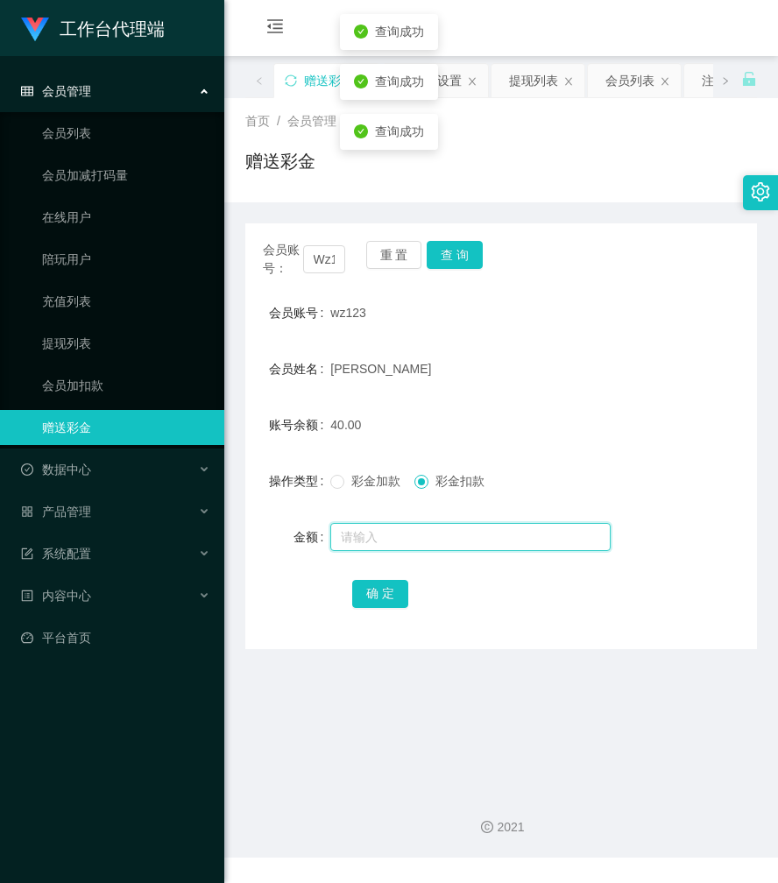
click at [418, 543] on input "text" at bounding box center [470, 537] width 280 height 28
type input "30"
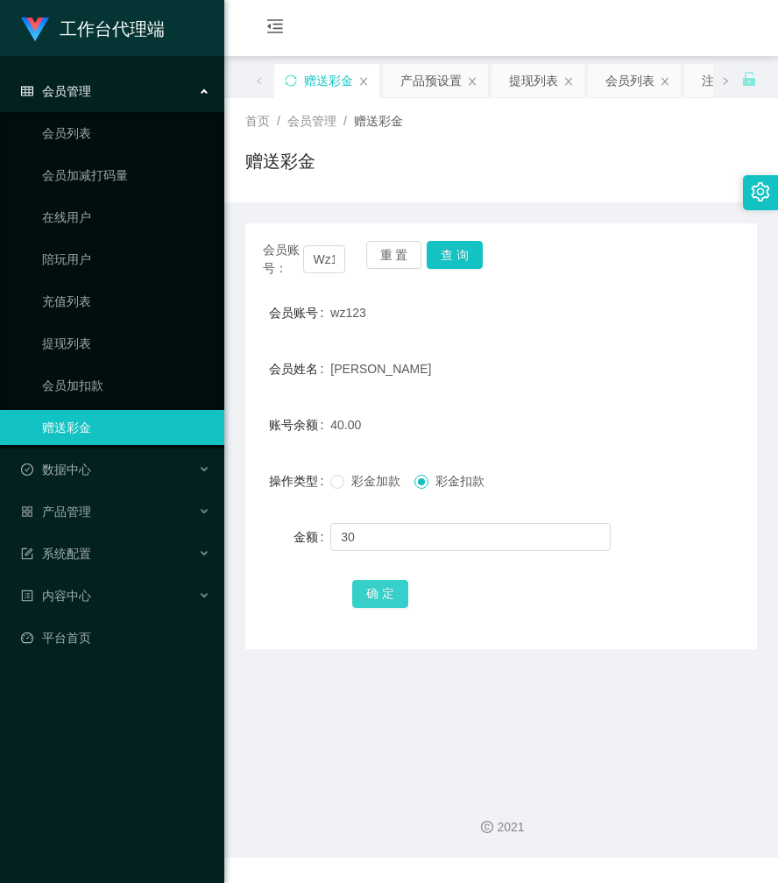
click at [393, 601] on button "确 定" at bounding box center [380, 594] width 56 height 28
click at [445, 256] on button "查 询" at bounding box center [454, 255] width 56 height 28
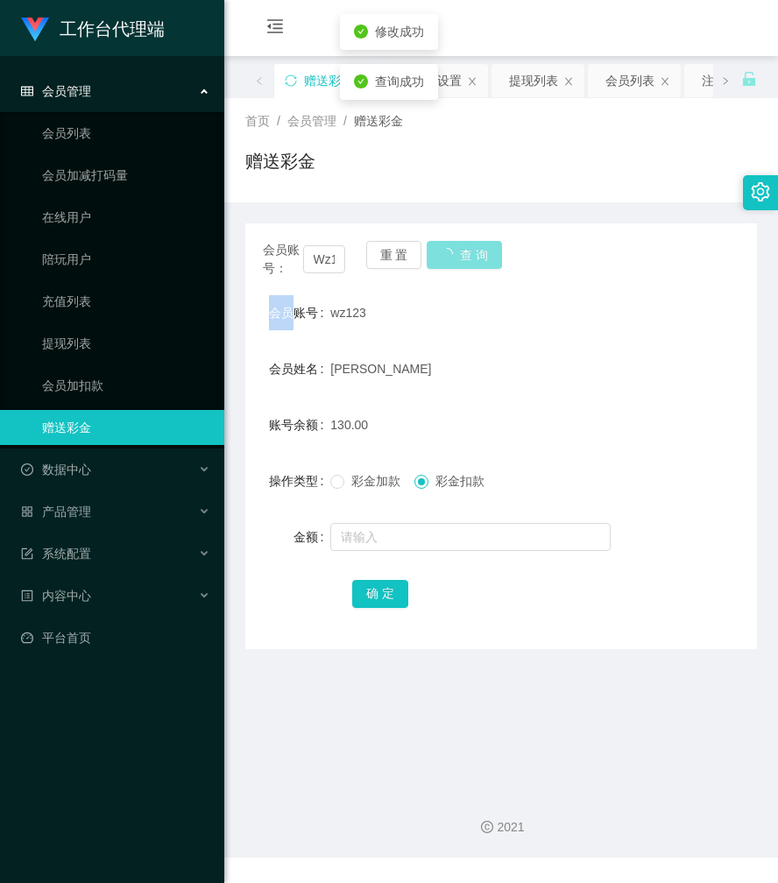
click at [445, 256] on div "会员账号： Wz123 重 置 查 询" at bounding box center [500, 259] width 511 height 37
click at [445, 256] on button "查 询" at bounding box center [454, 255] width 56 height 28
click at [445, 256] on div "会员账号： Wz123 重 置 查 询" at bounding box center [500, 259] width 511 height 37
click at [445, 256] on button "查 询" at bounding box center [454, 255] width 56 height 28
click at [445, 259] on button "查 询" at bounding box center [454, 255] width 56 height 28
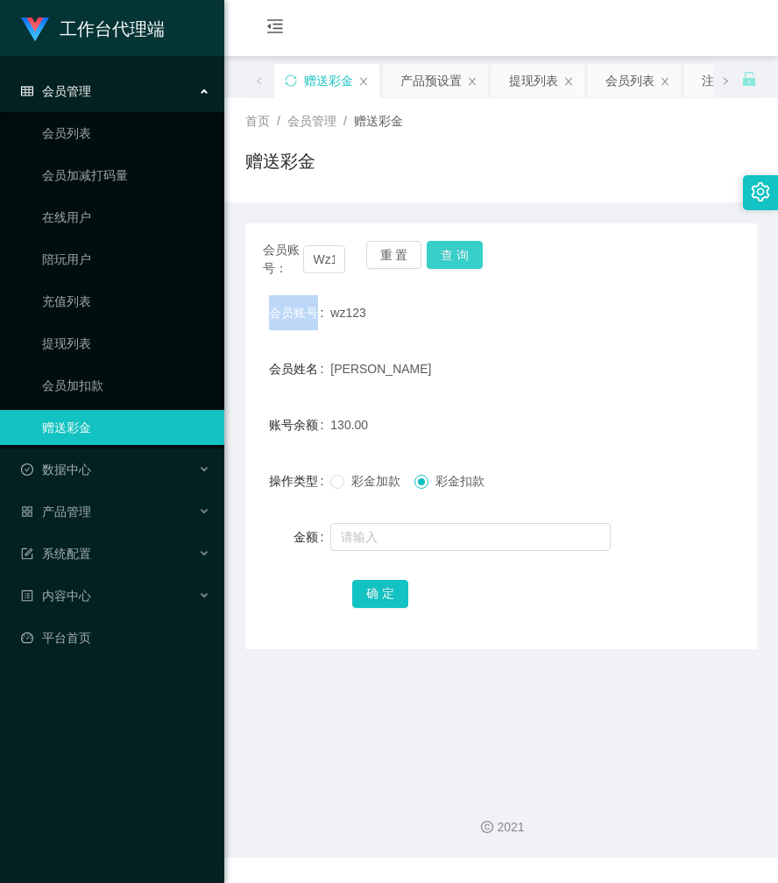
click at [445, 259] on button "查 询" at bounding box center [454, 255] width 56 height 28
click at [445, 259] on div "会员账号： Wz123 重 置 查 询" at bounding box center [500, 259] width 511 height 37
click at [445, 259] on button "查 询" at bounding box center [454, 255] width 56 height 28
click at [445, 259] on div "会员账号： Wz123 重 置 查 询" at bounding box center [500, 259] width 511 height 37
click at [449, 252] on button "查 询" at bounding box center [454, 255] width 56 height 28
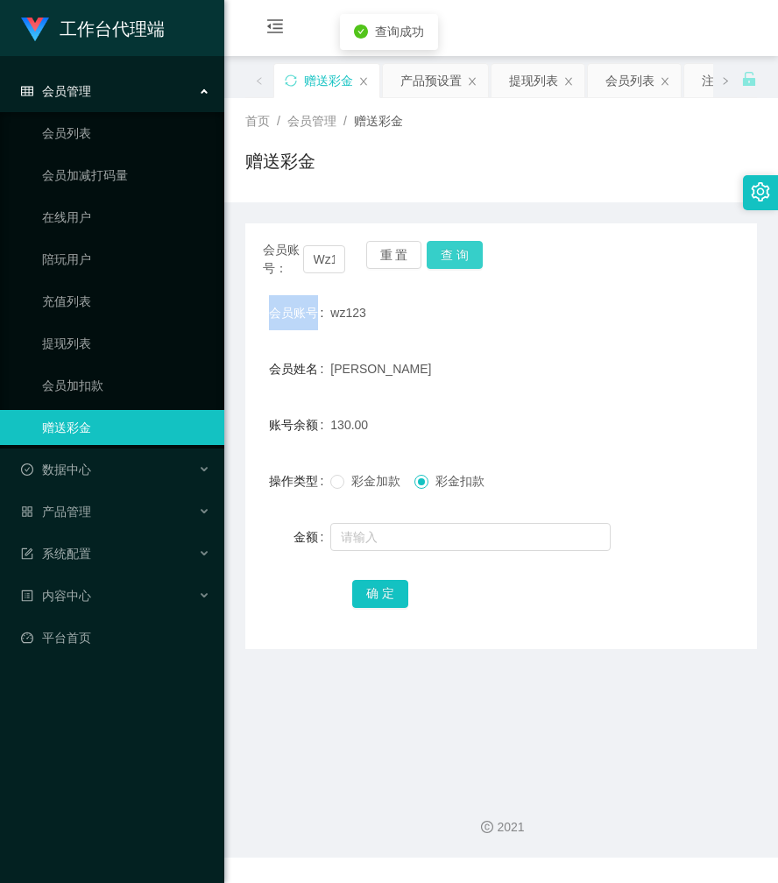
click at [449, 252] on div "会员账号： Wz123 重 置 查 询" at bounding box center [500, 259] width 511 height 37
click at [449, 252] on button "查 询" at bounding box center [454, 255] width 56 height 28
click at [449, 252] on div "会员账号： Wz123 重 置 查 询" at bounding box center [500, 259] width 511 height 37
click at [334, 490] on div "彩金加款 彩金扣款" at bounding box center [479, 480] width 299 height 35
click at [463, 257] on button "查 询" at bounding box center [454, 255] width 56 height 28
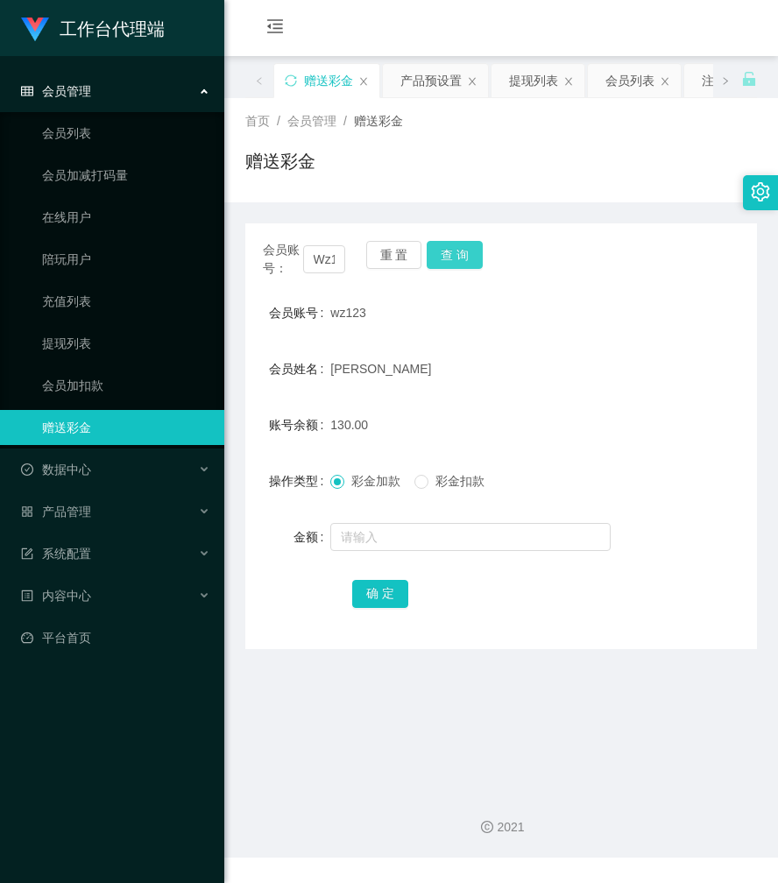
click at [463, 257] on button "查 询" at bounding box center [454, 255] width 56 height 28
click at [463, 257] on div "会员账号： Wz123 重 置 查 询" at bounding box center [500, 259] width 511 height 37
click at [463, 257] on button "查 询" at bounding box center [454, 255] width 56 height 28
click at [462, 257] on button "查 询" at bounding box center [454, 255] width 56 height 28
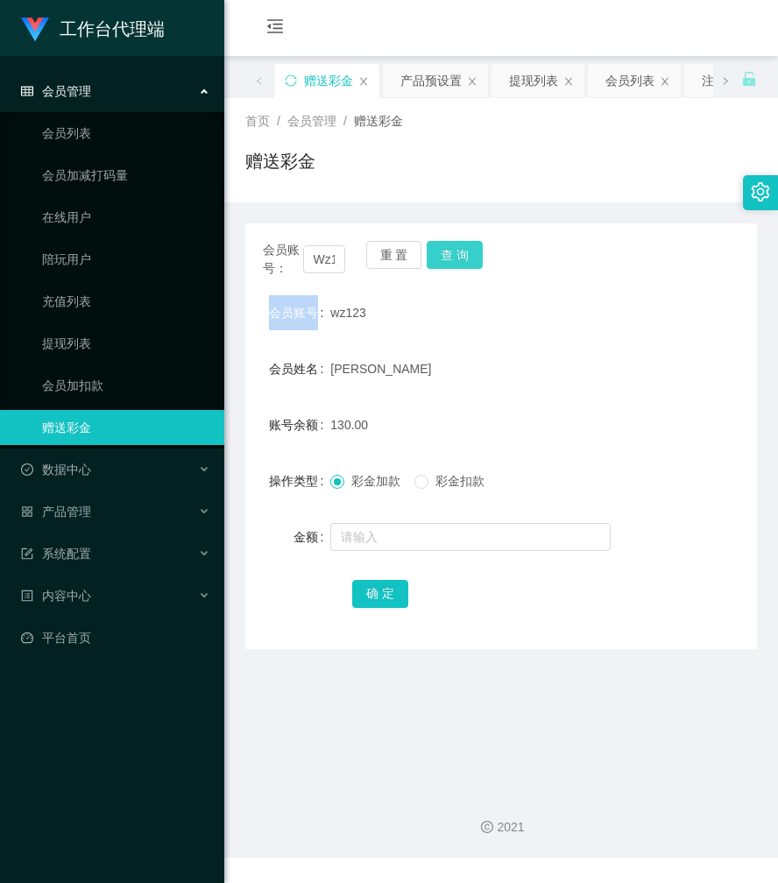
click at [462, 257] on button "查 询" at bounding box center [454, 255] width 56 height 28
click at [462, 257] on button "查 询" at bounding box center [463, 255] width 75 height 28
click at [455, 257] on button "查 询" at bounding box center [454, 255] width 56 height 28
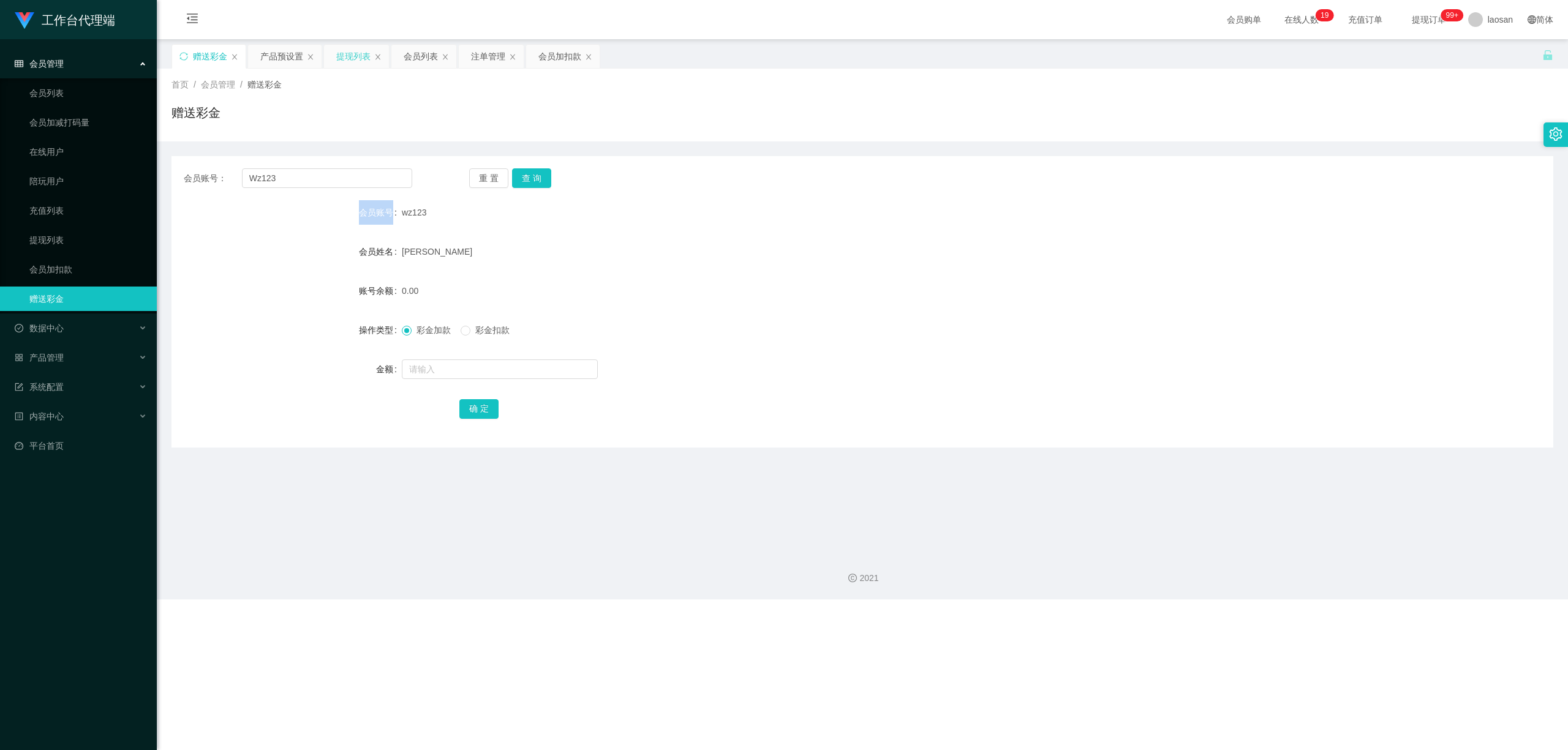
click at [358, 57] on div "提现列表" at bounding box center [353, 56] width 34 height 23
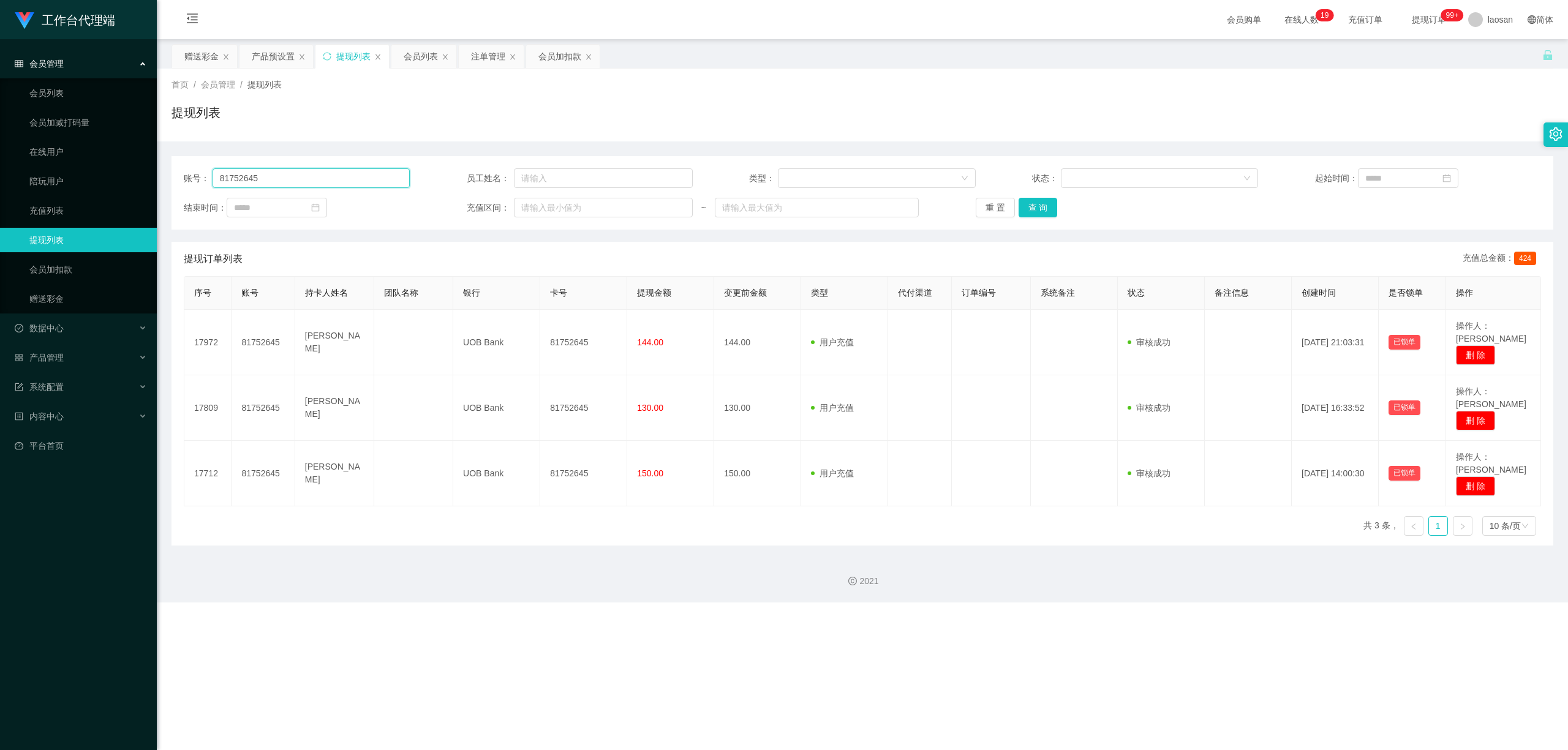
click at [187, 178] on div "账号： 81752645" at bounding box center [297, 178] width 226 height 20
paste input "下载：8 飞机不回复1 有效：7"
type input "下载：8 飞机不回复1 有效：7"
click at [277, 172] on input "text" at bounding box center [311, 178] width 198 height 20
paste input "Wz123"
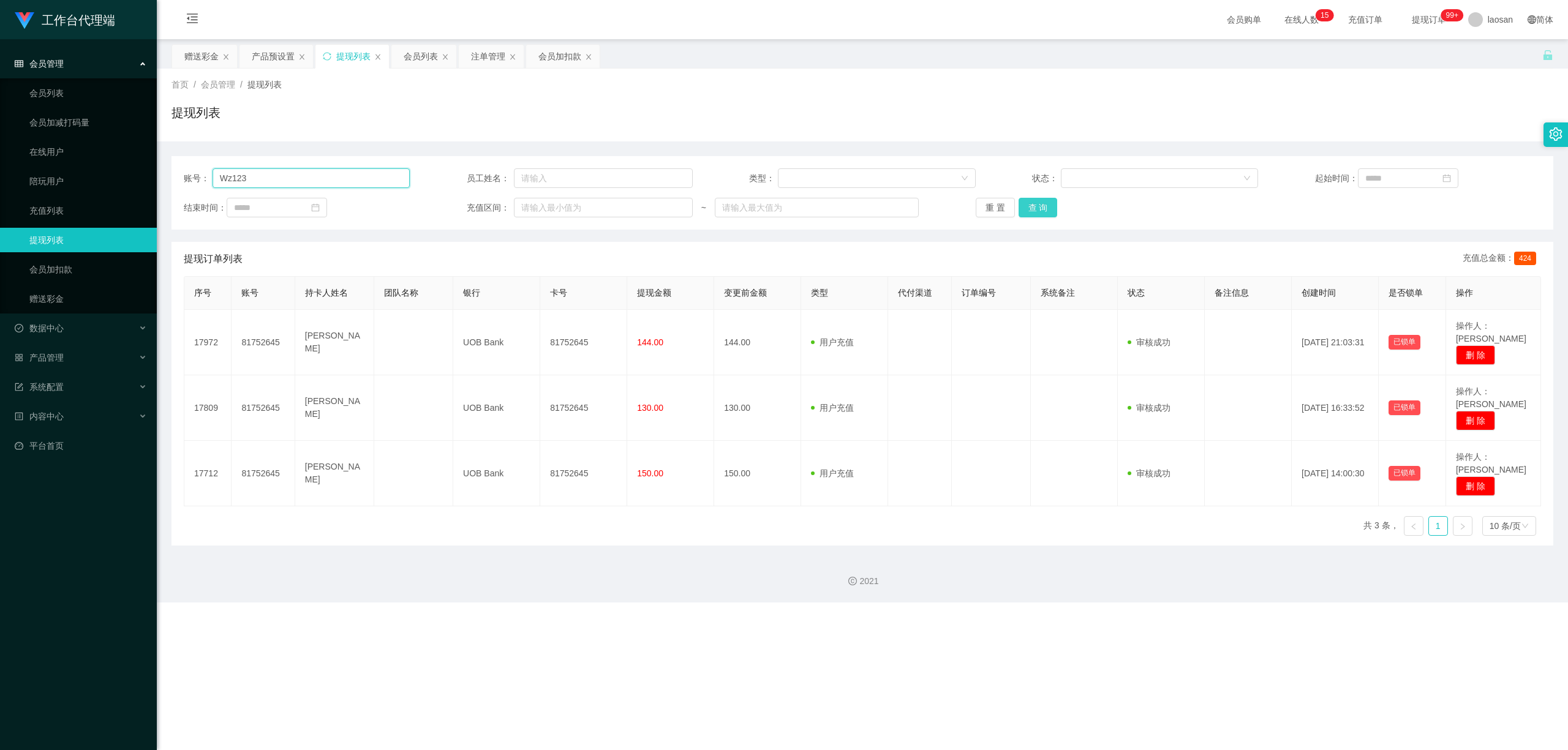
type input "Wz123"
click at [543, 201] on button "查 询" at bounding box center [1038, 208] width 39 height 20
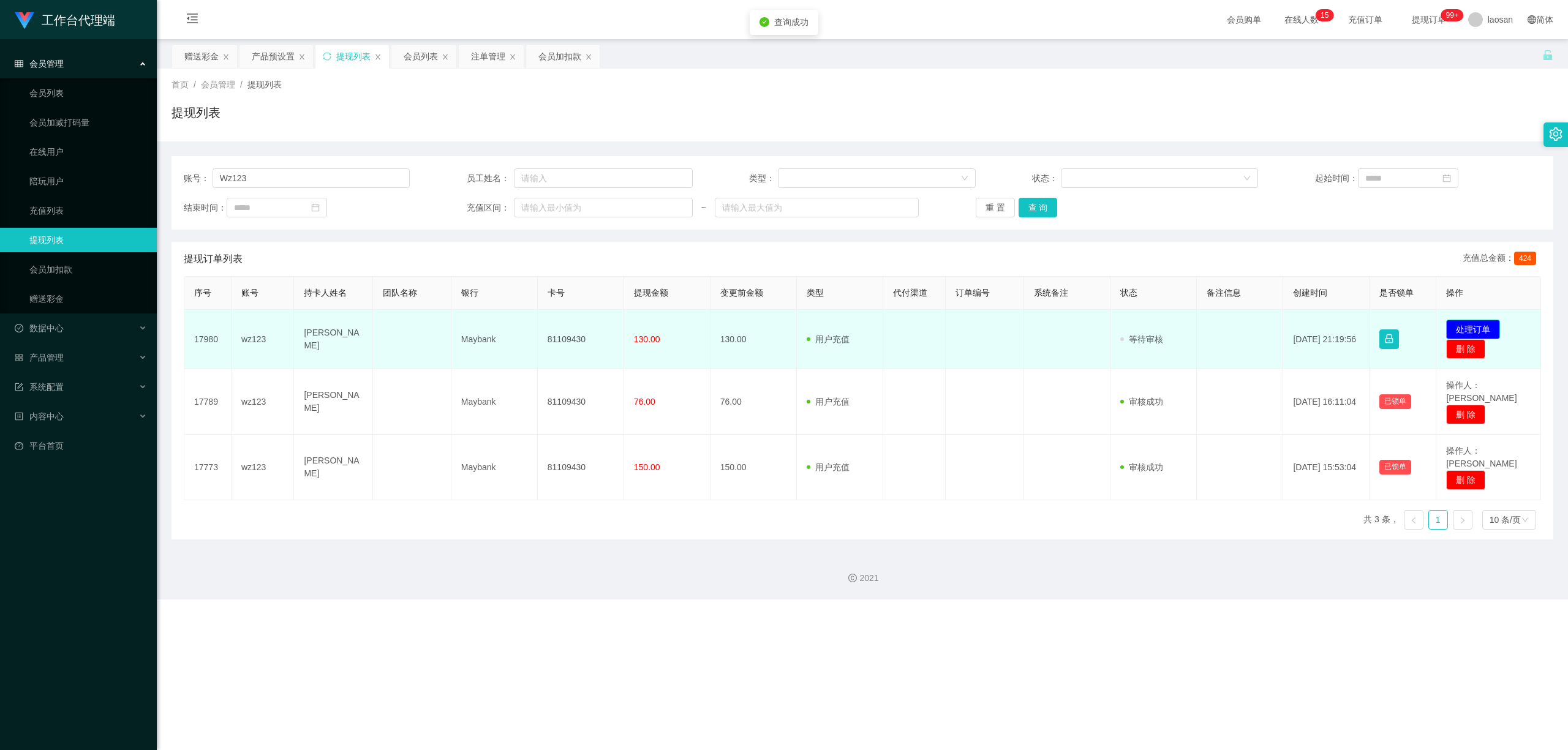
click at [543, 323] on button "处理订单" at bounding box center [1472, 329] width 54 height 20
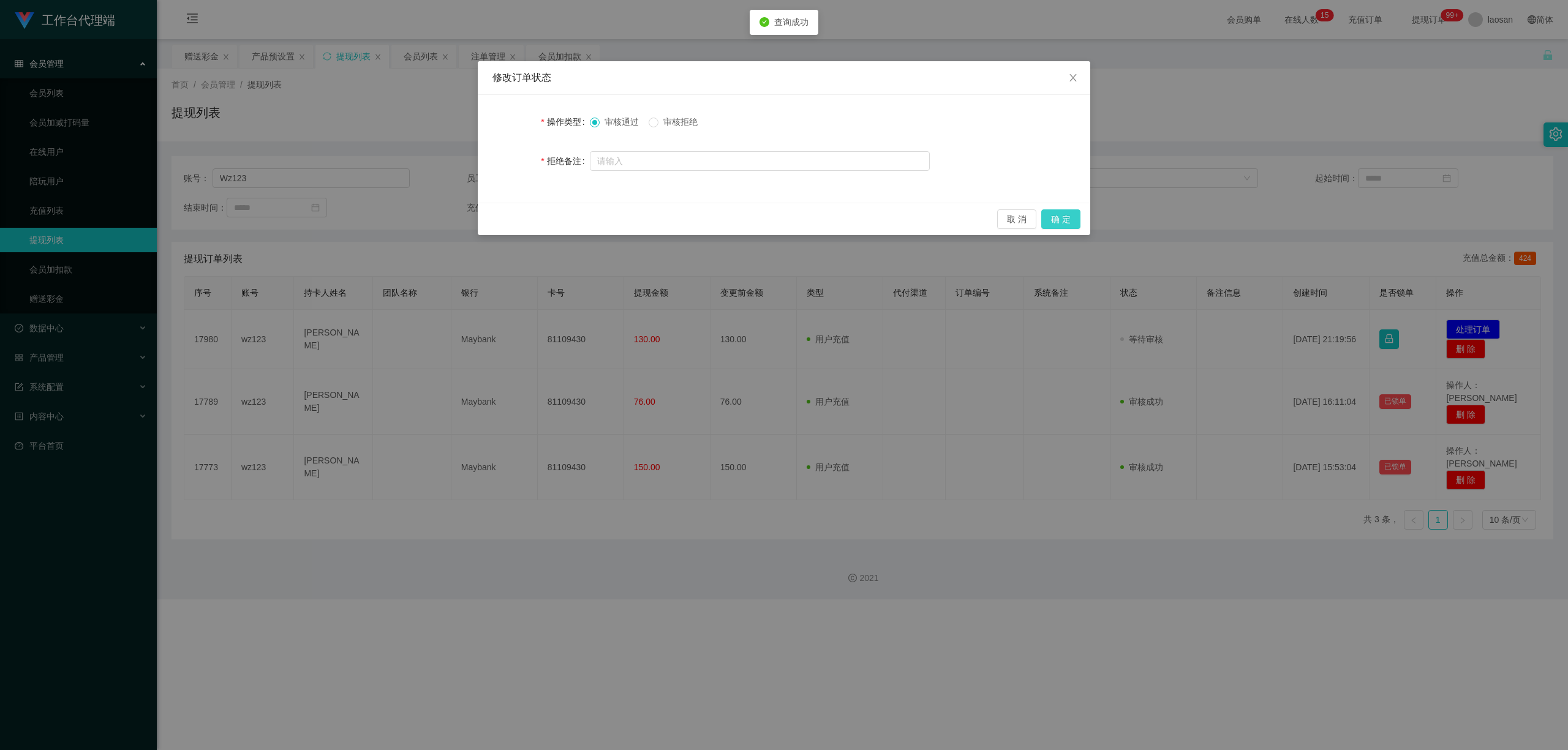
click at [543, 220] on button "确 定" at bounding box center [1061, 219] width 39 height 20
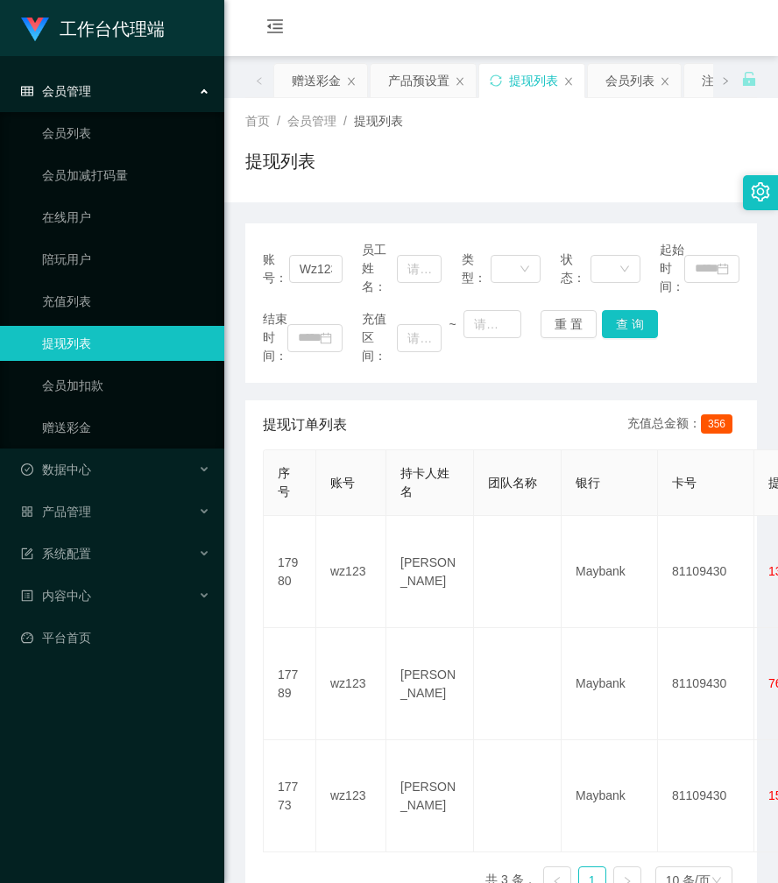
click at [23, 841] on div "工作台代理端 会员管理 会员列表 会员加减打码量 在线用户 陪玩用户 充值列表 提现列表 会员加扣款 赠送彩金 数据中心 员工统计 团队统计 产品管理 注单管…" at bounding box center [112, 441] width 224 height 883
click at [172, 785] on div "工作台代理端 会员管理 会员列表 会员加减打码量 在线用户 陪玩用户 充值列表 提现列表 会员加扣款 赠送彩金 数据中心 员工统计 团队统计 产品管理 注单管…" at bounding box center [112, 441] width 224 height 883
